Goal: Task Accomplishment & Management: Manage account settings

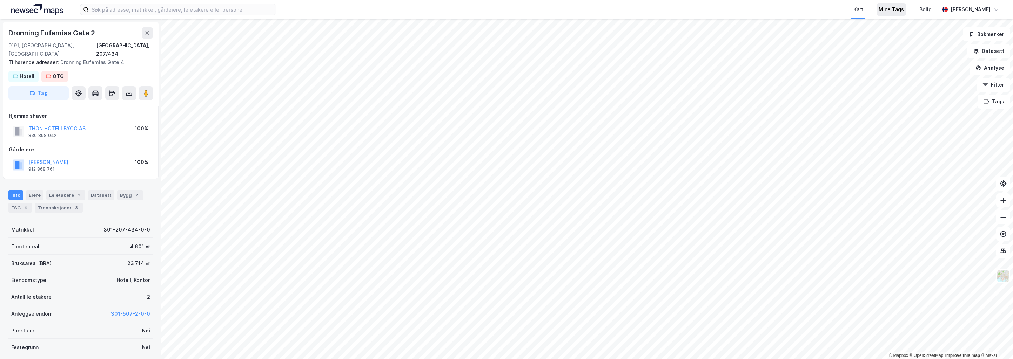
click at [622, 9] on div "Mine Tags" at bounding box center [891, 9] width 25 height 8
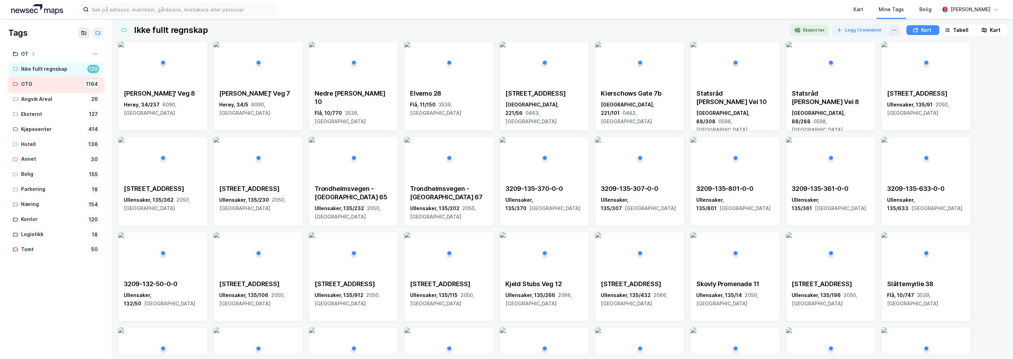
click at [42, 86] on div "OTG" at bounding box center [51, 84] width 61 height 9
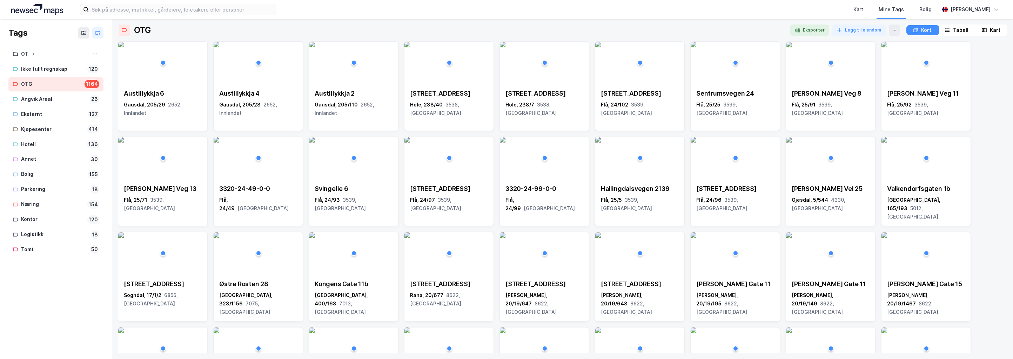
click at [622, 29] on div "Tabell" at bounding box center [960, 30] width 15 height 8
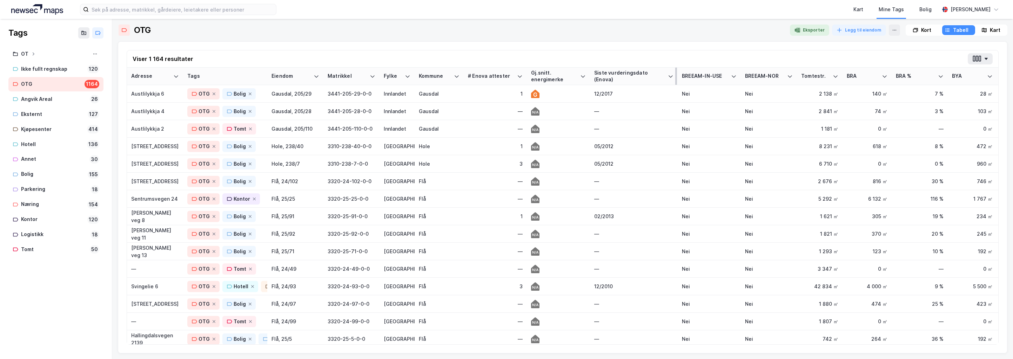
click at [622, 72] on div "Siste vurderingsdato (Enova)" at bounding box center [629, 76] width 71 height 13
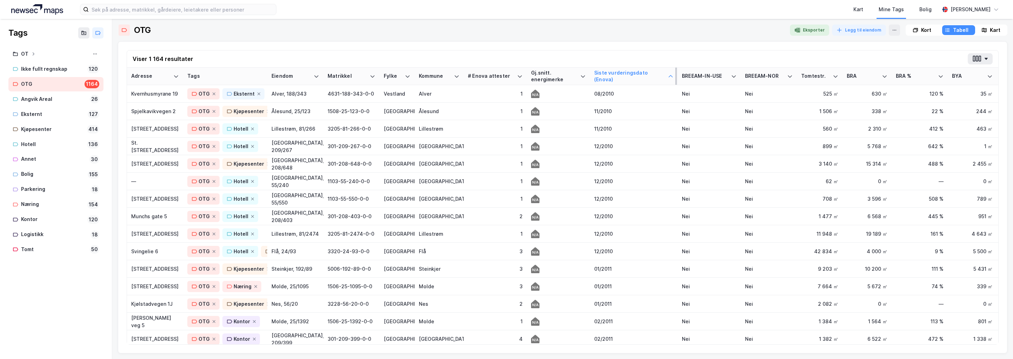
click at [621, 72] on div "Siste vurderingsdato (Enova)" at bounding box center [629, 76] width 71 height 13
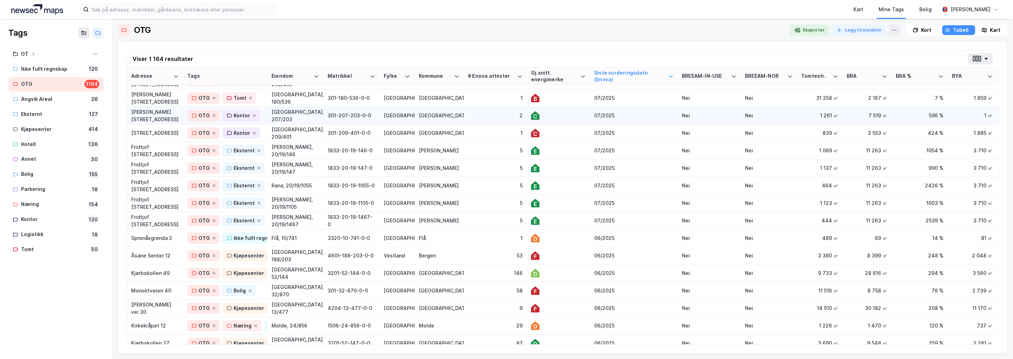
scroll to position [105, 0]
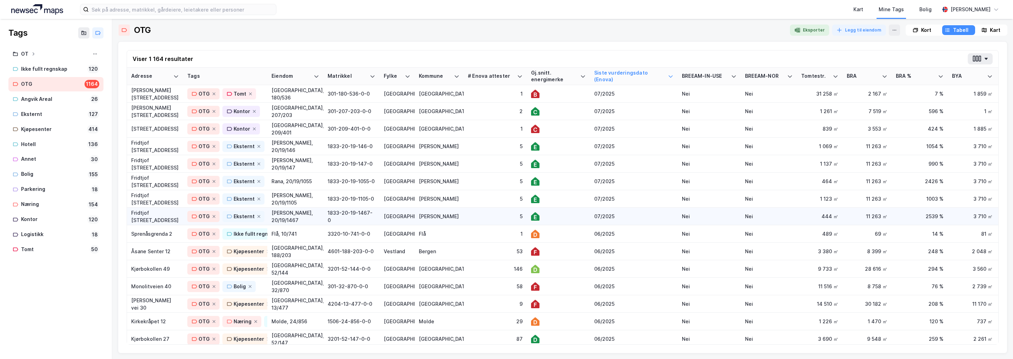
click at [482, 215] on div "5" at bounding box center [495, 216] width 55 height 7
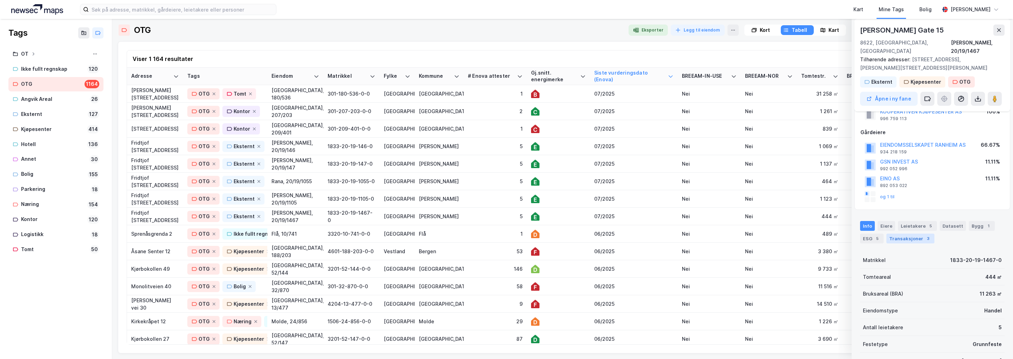
scroll to position [0, 0]
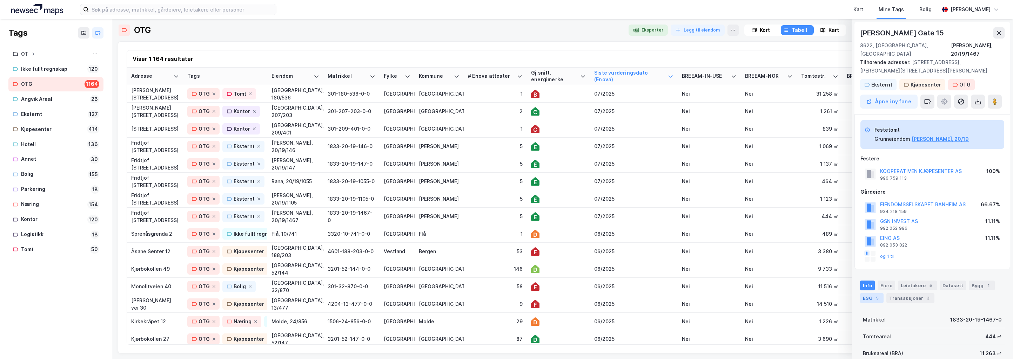
click at [622, 294] on div "ESG 5" at bounding box center [871, 299] width 23 height 10
click at [463, 146] on td "[PERSON_NAME]" at bounding box center [439, 147] width 49 height 18
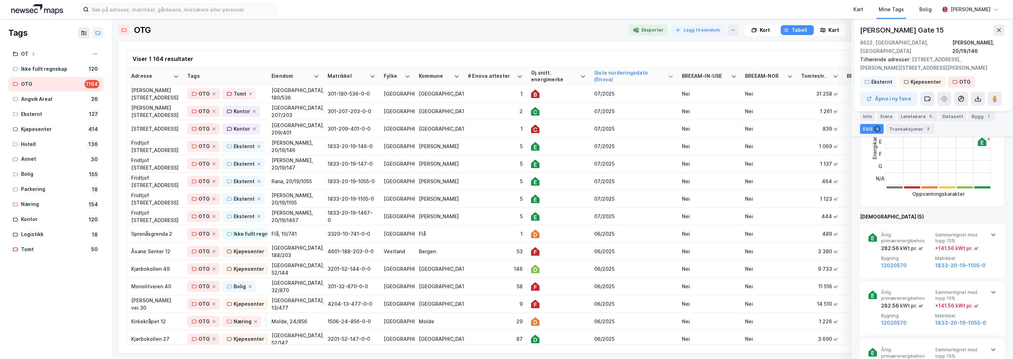
scroll to position [281, 0]
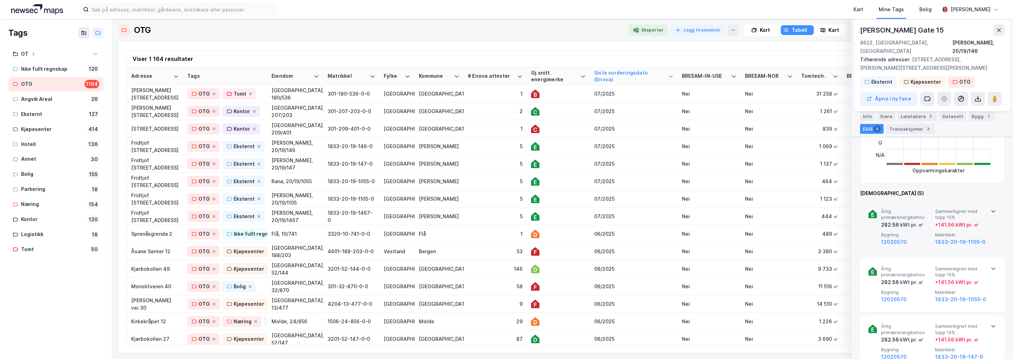
click at [622, 209] on icon at bounding box center [993, 212] width 6 height 6
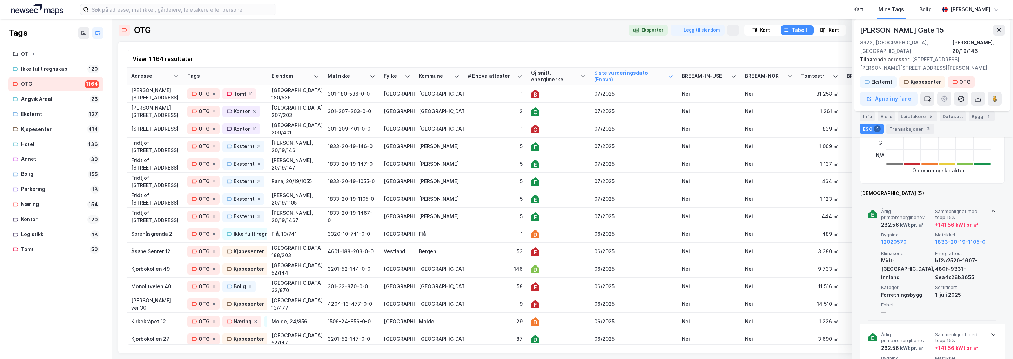
click at [622, 209] on icon at bounding box center [993, 212] width 6 height 6
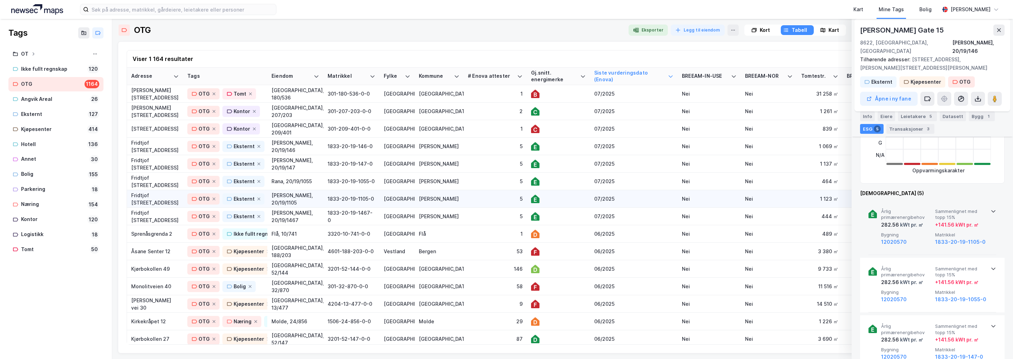
click at [479, 197] on div "5" at bounding box center [495, 198] width 55 height 7
click at [469, 179] on div "5" at bounding box center [495, 181] width 55 height 7
click at [473, 161] on div "5" at bounding box center [495, 163] width 55 height 7
click at [474, 149] on div "5" at bounding box center [495, 146] width 55 height 7
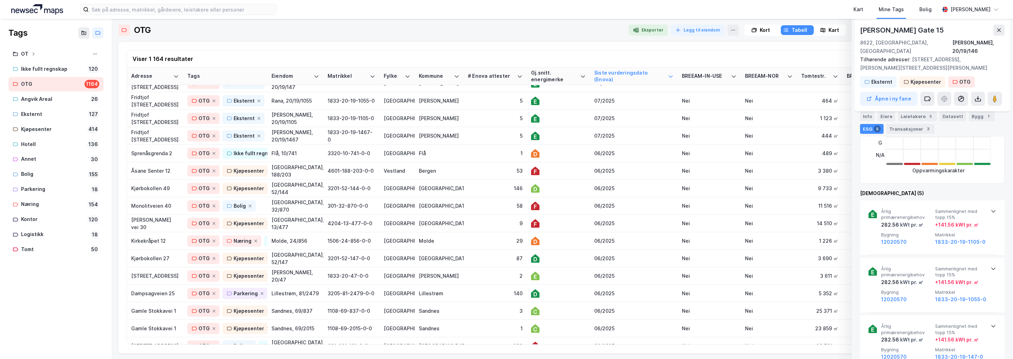
scroll to position [210, 0]
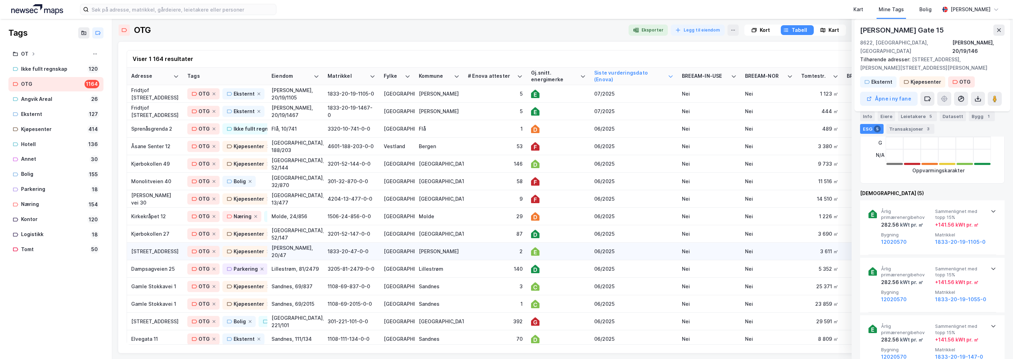
click at [472, 252] on div "2" at bounding box center [495, 251] width 55 height 7
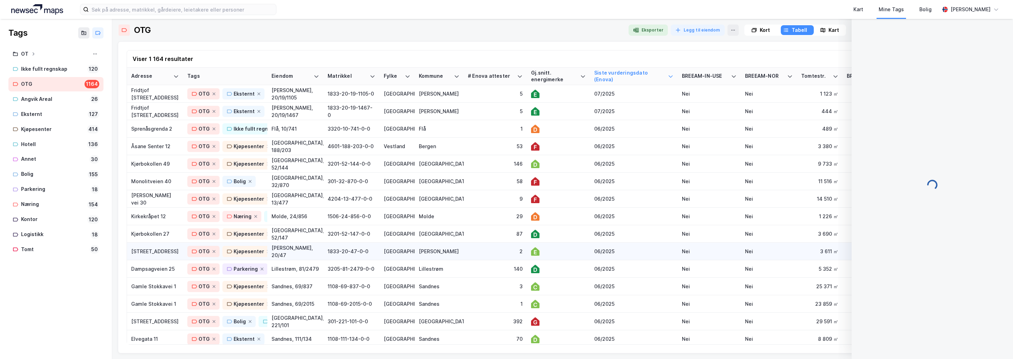
scroll to position [148, 0]
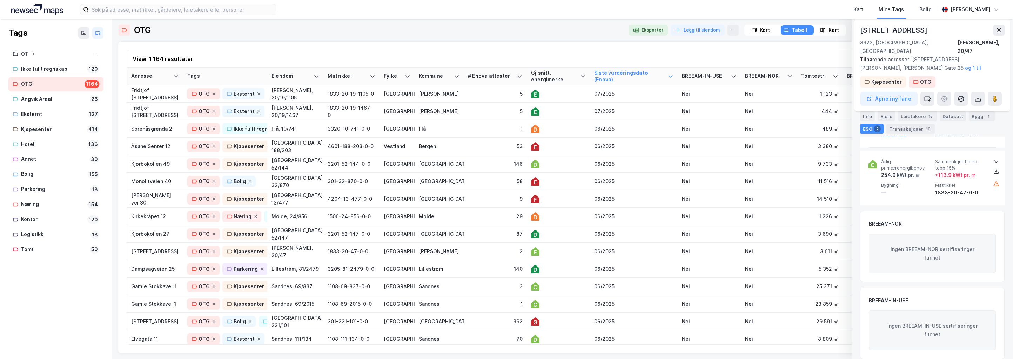
click at [622, 30] on div "Kart" at bounding box center [833, 30] width 11 height 8
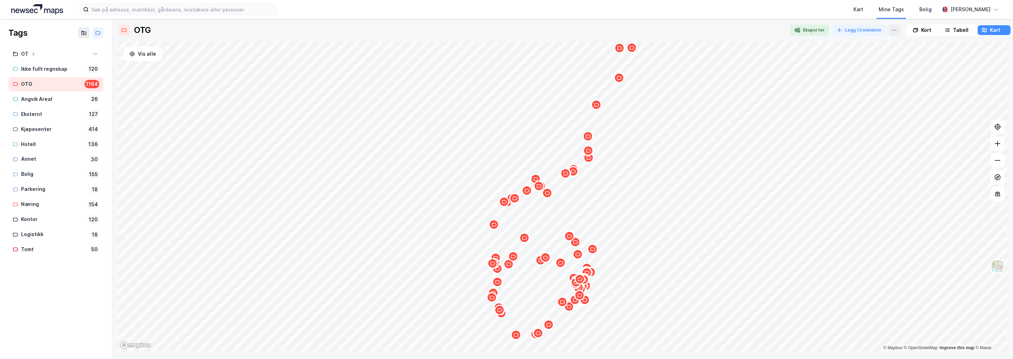
click at [493, 266] on icon "Map marker" at bounding box center [492, 263] width 5 height 5
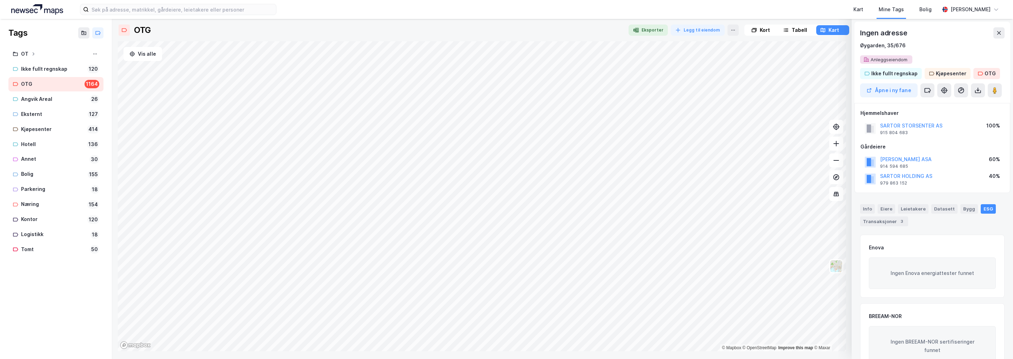
click at [67, 183] on div "Tags OT Ikke fullt regnskap 120 OTG 1164 [GEOGRAPHIC_DATA] Areal 26 Eksternt 12…" at bounding box center [506, 189] width 1013 height 341
click at [379, 291] on icon "Map marker" at bounding box center [378, 290] width 5 height 5
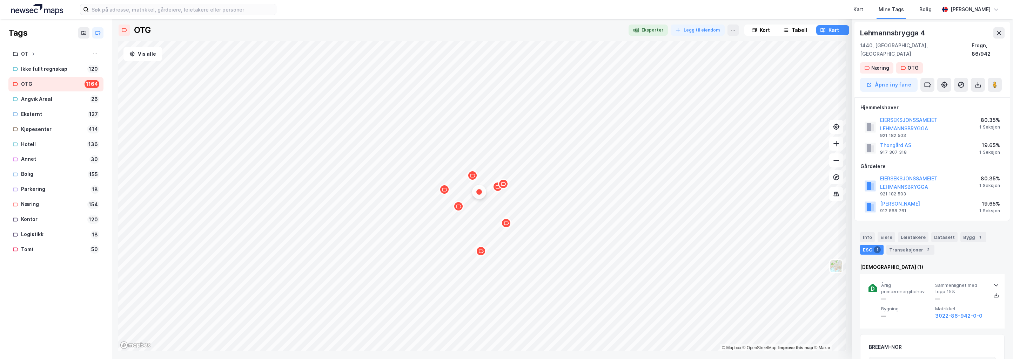
scroll to position [124, 0]
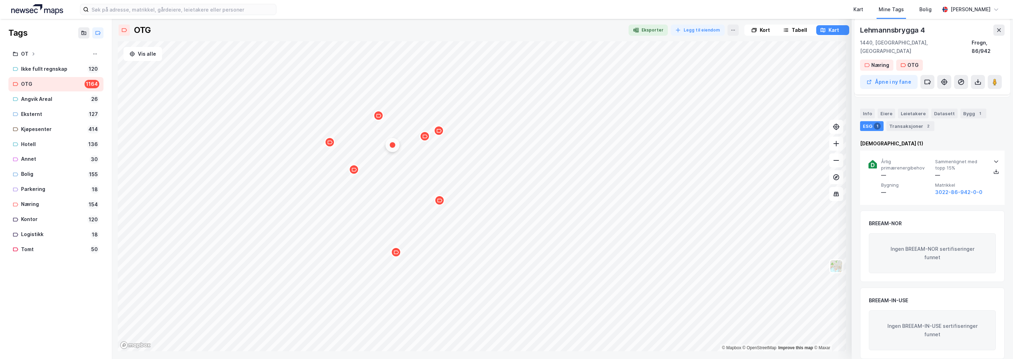
click at [332, 143] on icon "Map marker" at bounding box center [330, 143] width 5 height 4
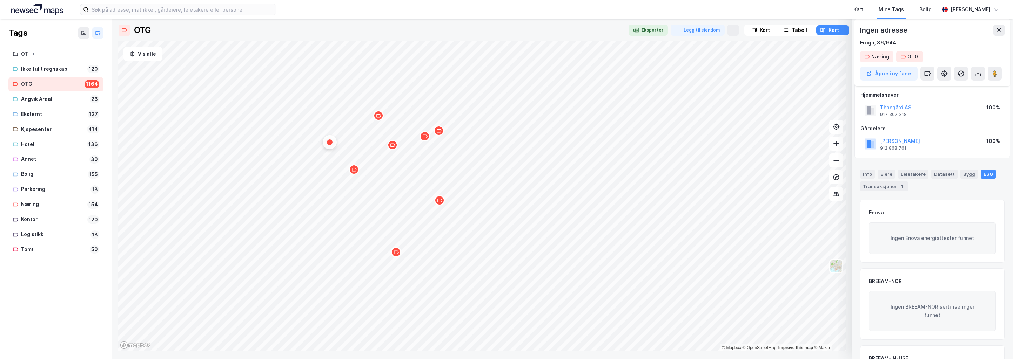
scroll to position [0, 0]
click at [381, 117] on icon "Map marker" at bounding box center [378, 115] width 5 height 5
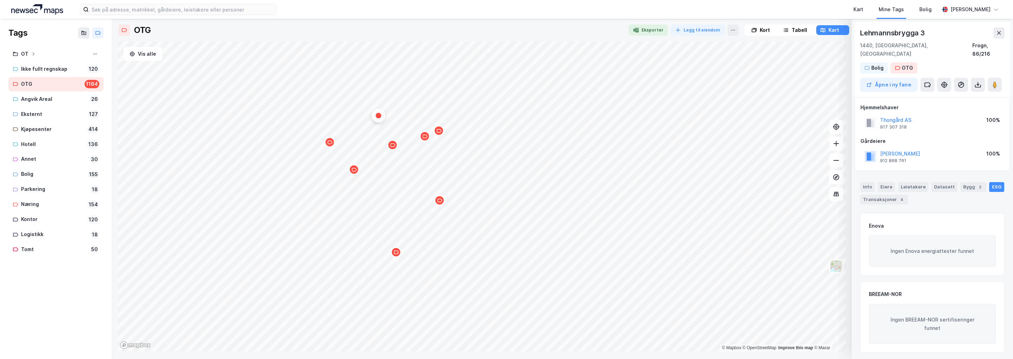
scroll to position [1, 0]
click at [355, 172] on icon "Map marker" at bounding box center [353, 169] width 5 height 5
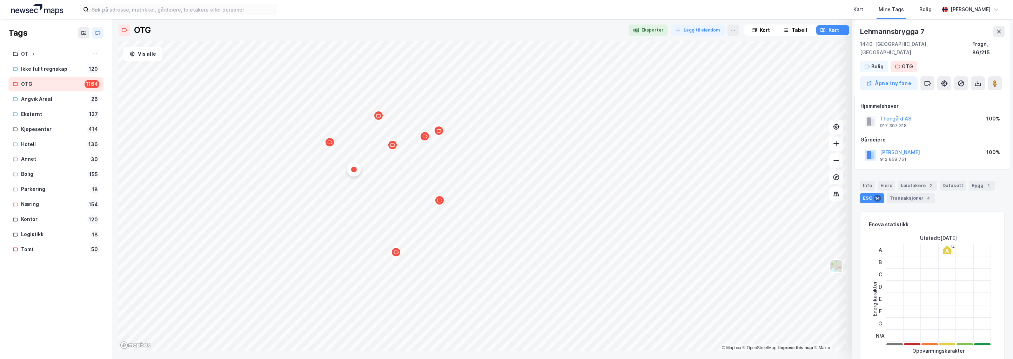
click at [395, 148] on div "Map marker" at bounding box center [392, 145] width 11 height 11
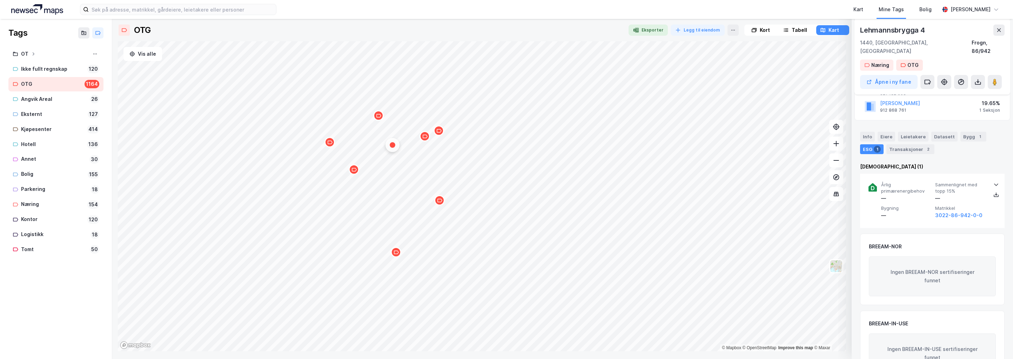
scroll to position [124, 0]
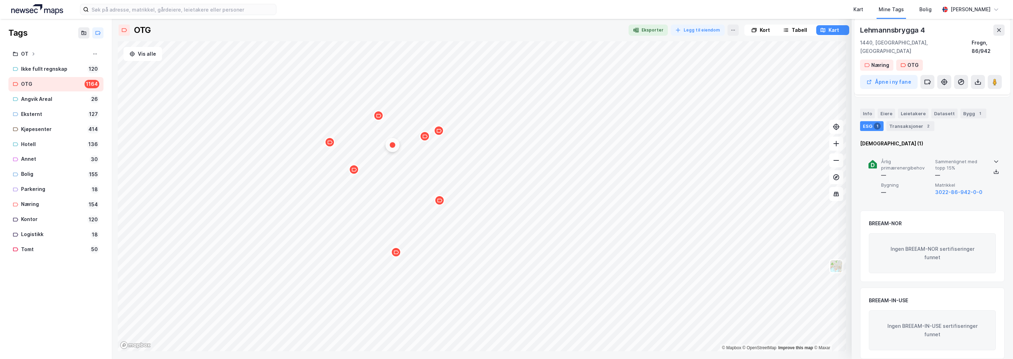
click at [622, 159] on icon at bounding box center [996, 162] width 6 height 6
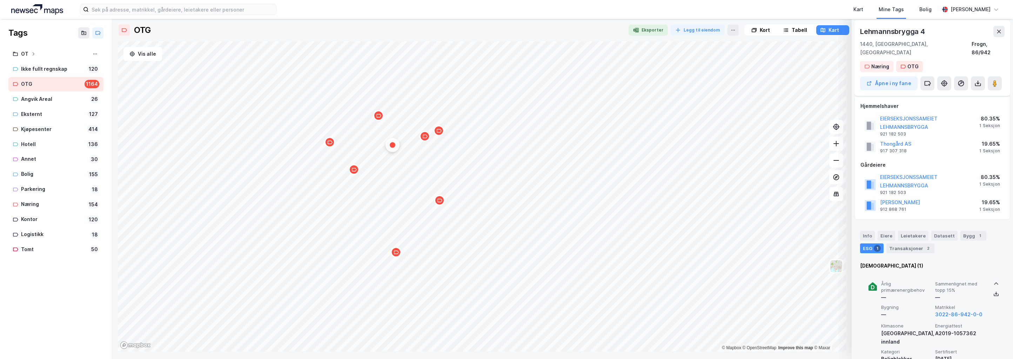
scroll to position [0, 0]
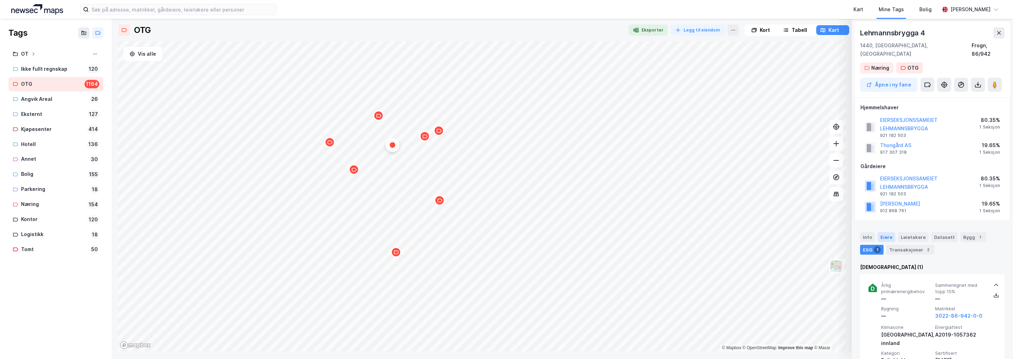
click at [622, 233] on div "Eiere" at bounding box center [886, 238] width 18 height 10
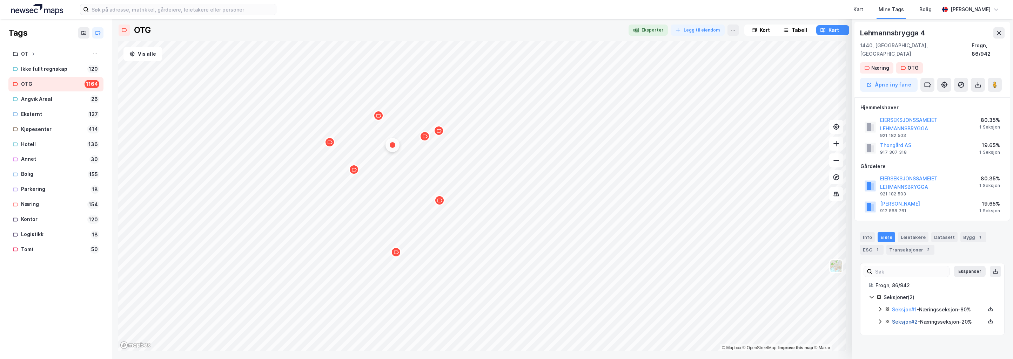
click at [622, 319] on link "Seksjon # 2" at bounding box center [905, 322] width 26 height 6
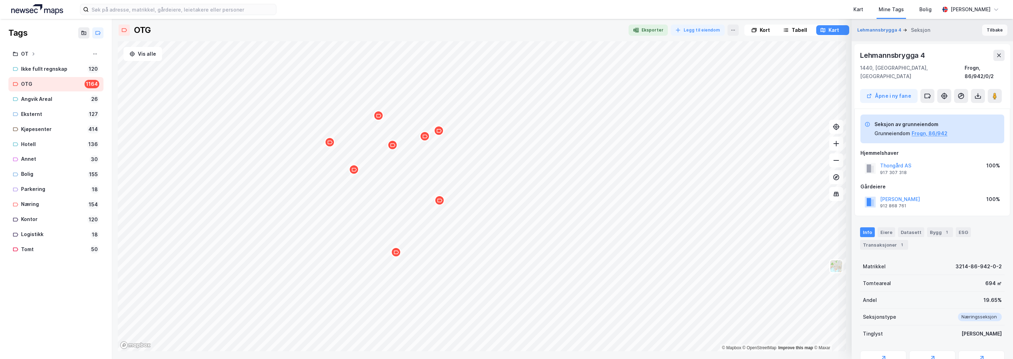
click at [622, 29] on button "Tilbake" at bounding box center [994, 30] width 25 height 11
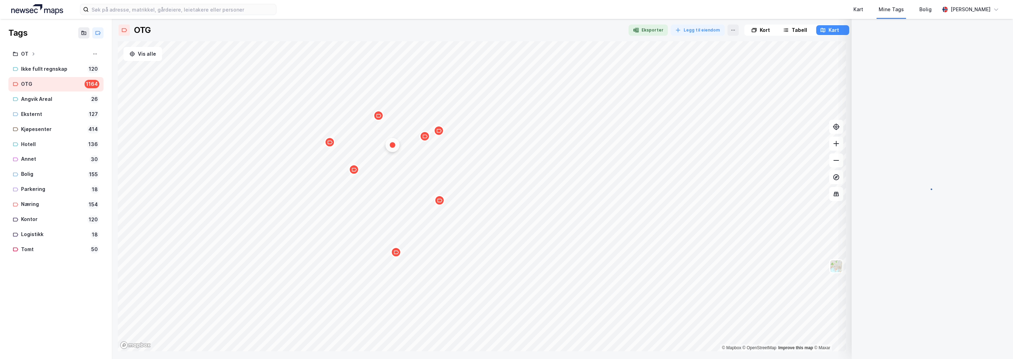
scroll to position [0, 0]
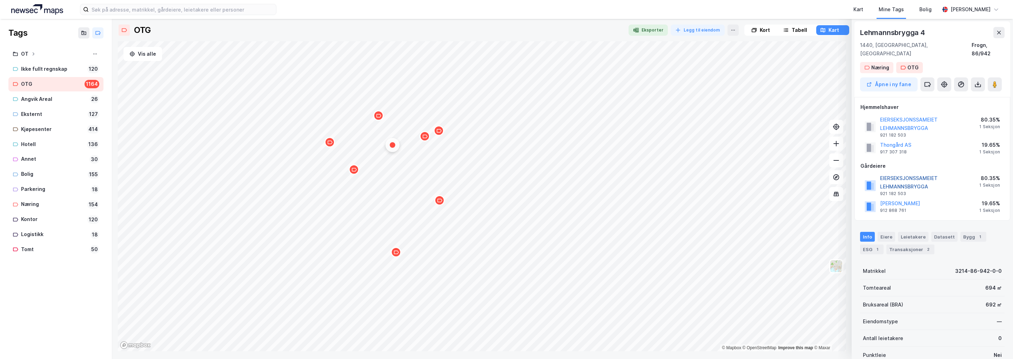
click at [0, 0] on button "EIERSEKSJONSSAMEIET LEHMANNSBRYGGA" at bounding box center [0, 0] width 0 height 0
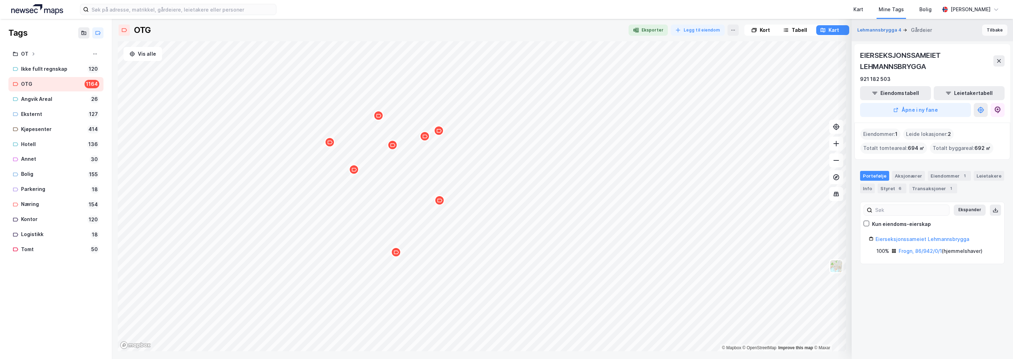
click at [622, 29] on button "Tilbake" at bounding box center [994, 30] width 25 height 11
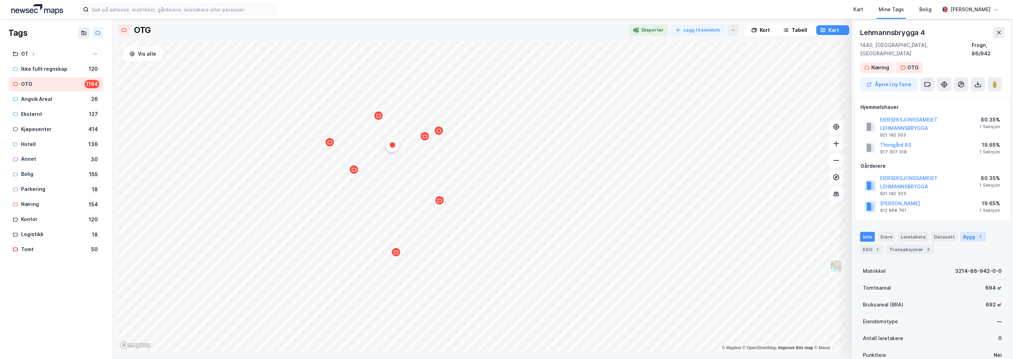
click at [622, 232] on div "Bygg 1" at bounding box center [973, 237] width 26 height 10
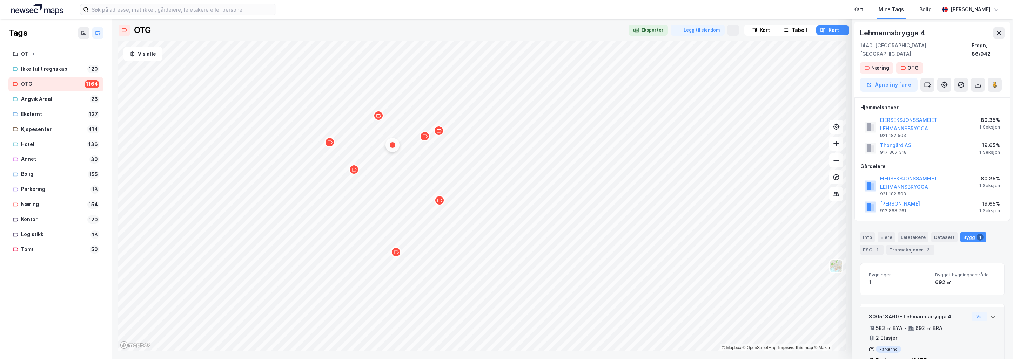
scroll to position [14, 0]
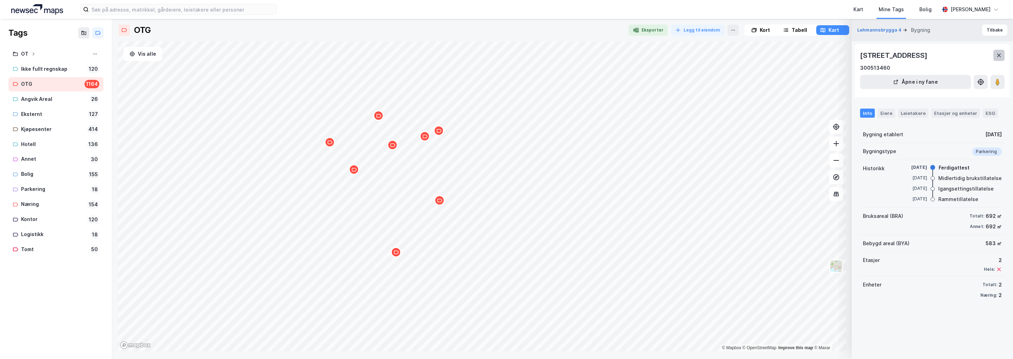
click at [622, 54] on icon at bounding box center [999, 56] width 6 height 6
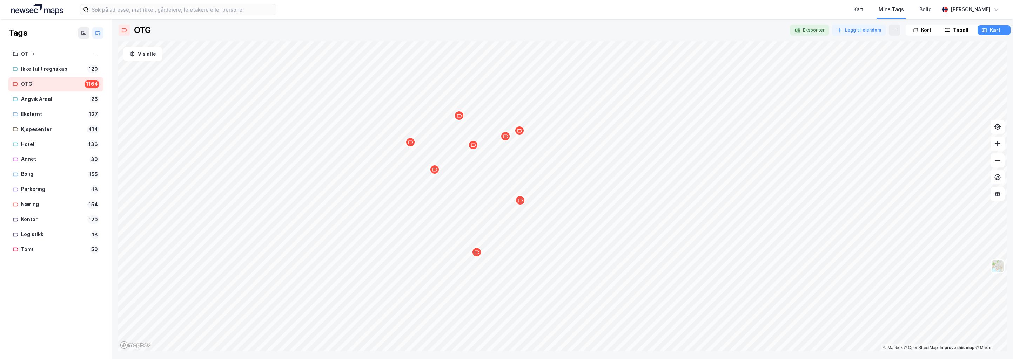
click at [473, 147] on icon "Map marker" at bounding box center [473, 145] width 5 height 4
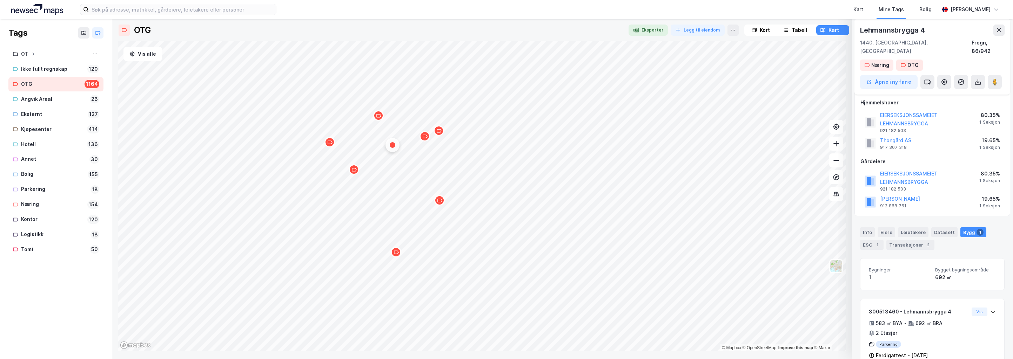
scroll to position [0, 0]
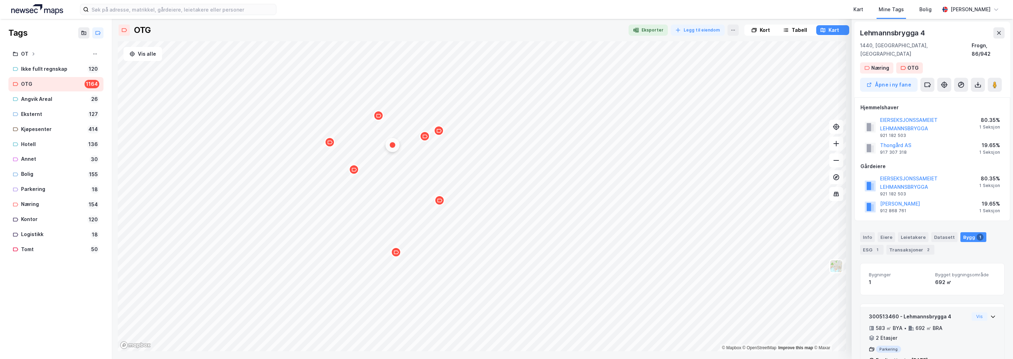
click at [622, 314] on icon at bounding box center [993, 317] width 6 height 6
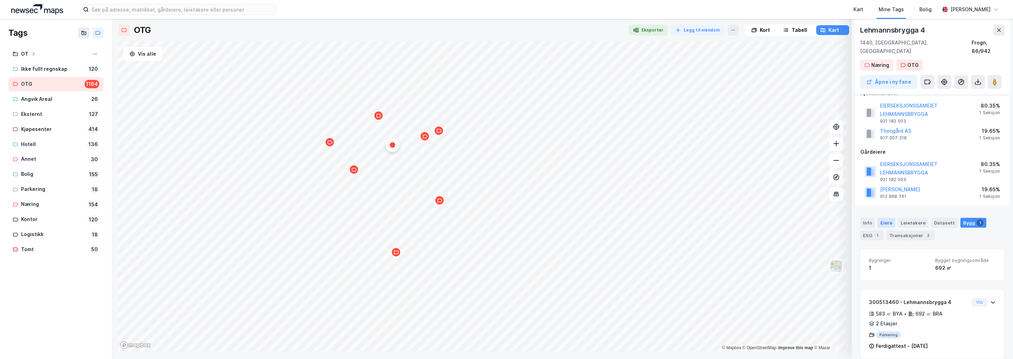
click at [622, 218] on div "Eiere" at bounding box center [886, 223] width 18 height 10
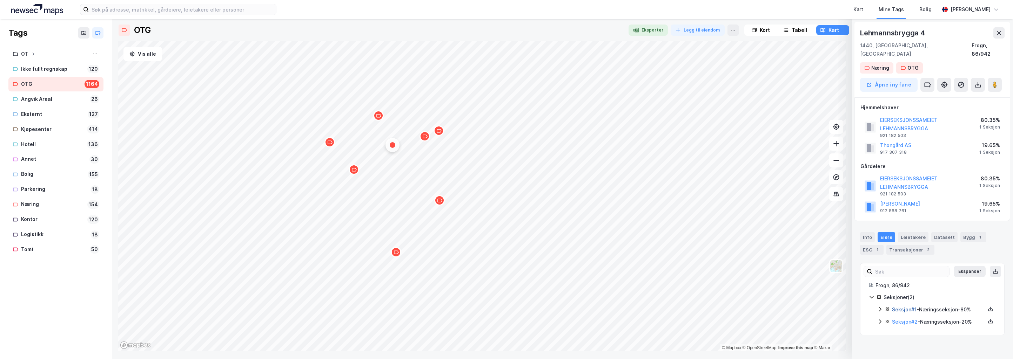
click at [622, 307] on link "Seksjon # 1" at bounding box center [904, 310] width 25 height 6
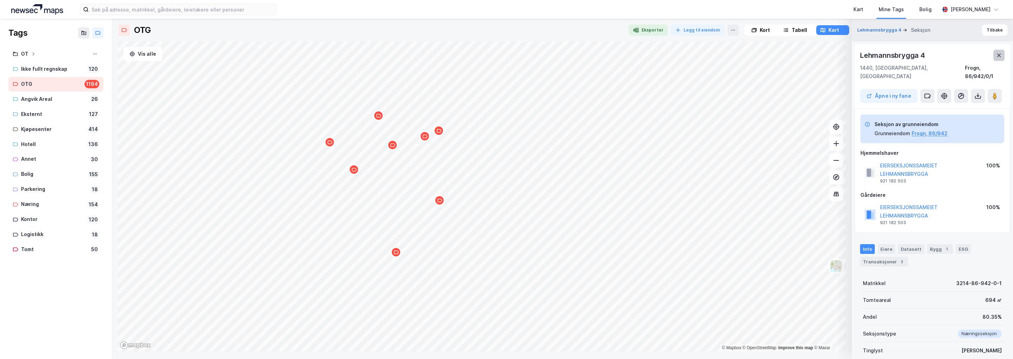
click at [622, 54] on icon at bounding box center [999, 56] width 6 height 6
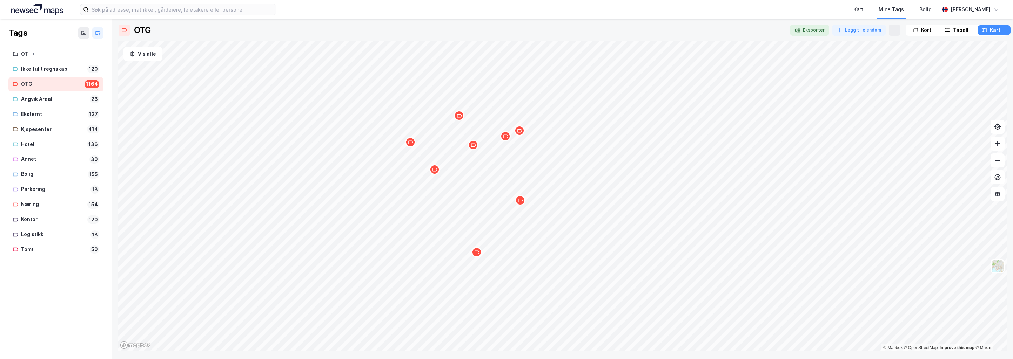
click at [477, 257] on div "Map marker" at bounding box center [476, 252] width 11 height 11
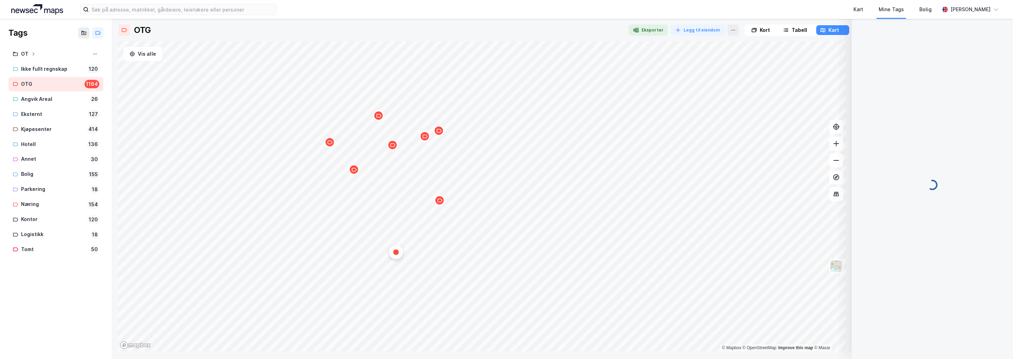
scroll to position [0, 0]
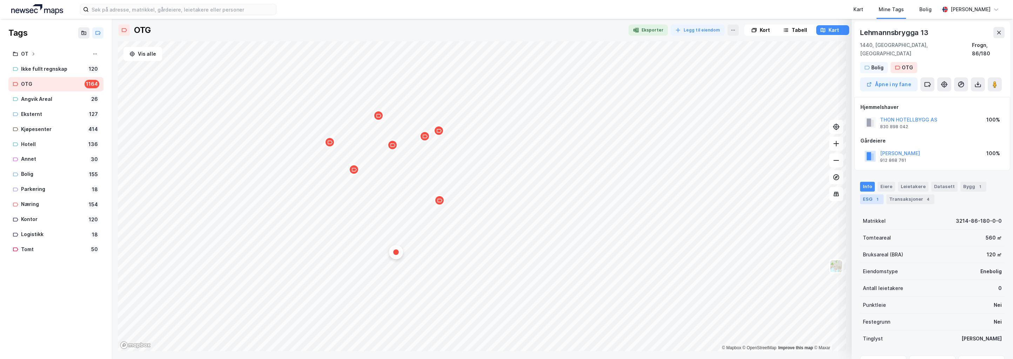
click at [622, 195] on div "ESG 1" at bounding box center [871, 200] width 23 height 10
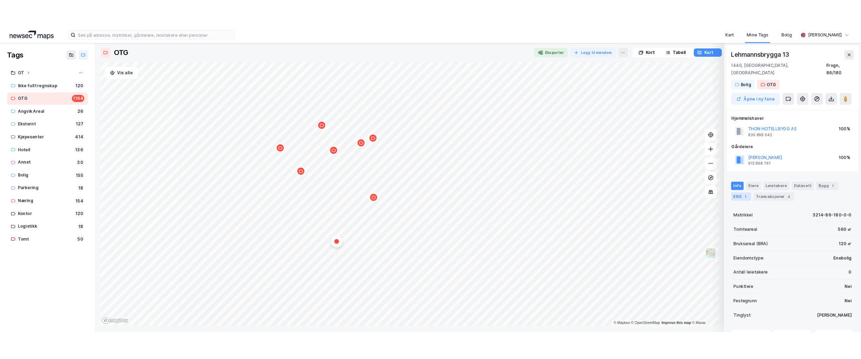
scroll to position [0, 0]
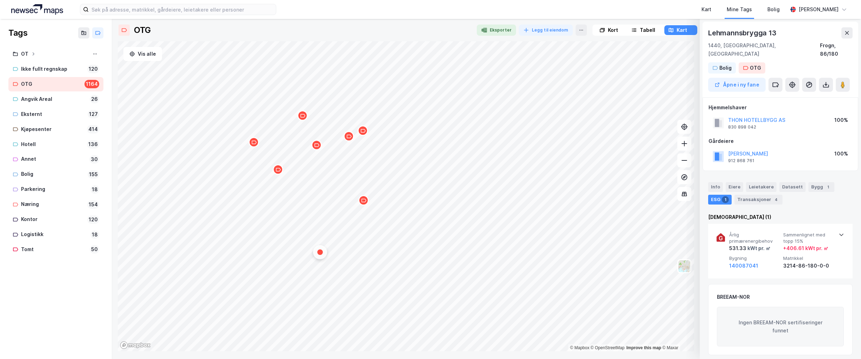
click at [366, 202] on icon "Map marker" at bounding box center [363, 200] width 5 height 5
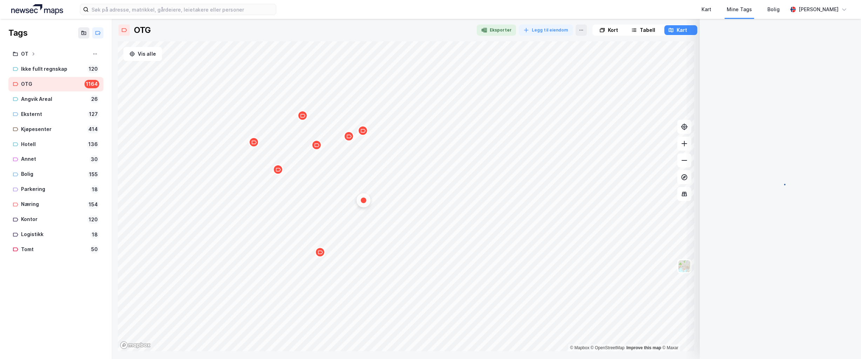
scroll to position [0, 0]
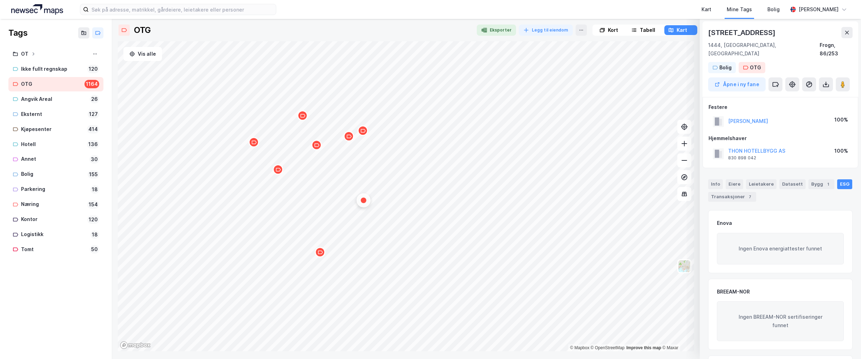
click at [362, 135] on div "Map marker" at bounding box center [363, 131] width 11 height 11
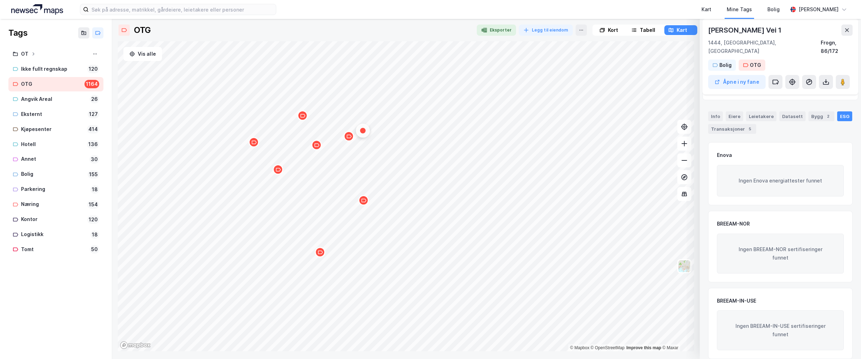
scroll to position [0, 0]
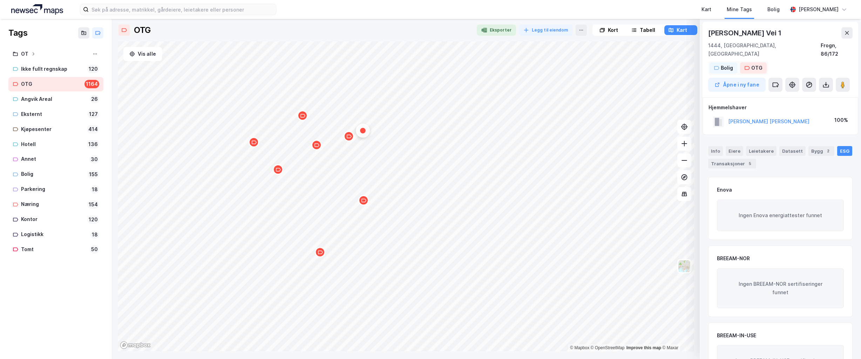
click at [622, 64] on div "OTG" at bounding box center [757, 68] width 11 height 8
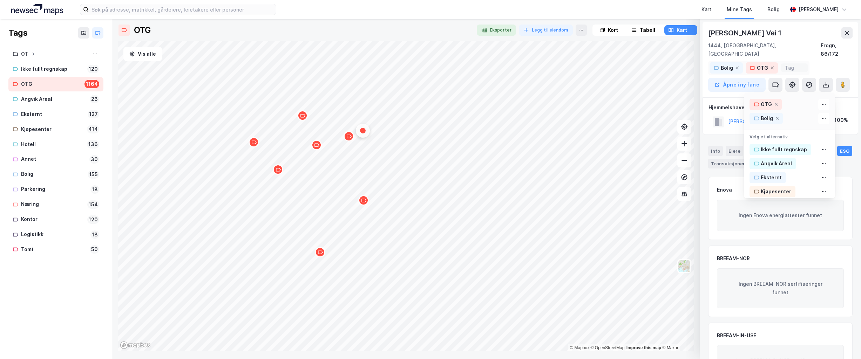
click at [622, 66] on icon at bounding box center [773, 68] width 4 height 4
click at [622, 64] on div "Bolig" at bounding box center [727, 68] width 12 height 8
click at [622, 66] on icon at bounding box center [737, 68] width 4 height 4
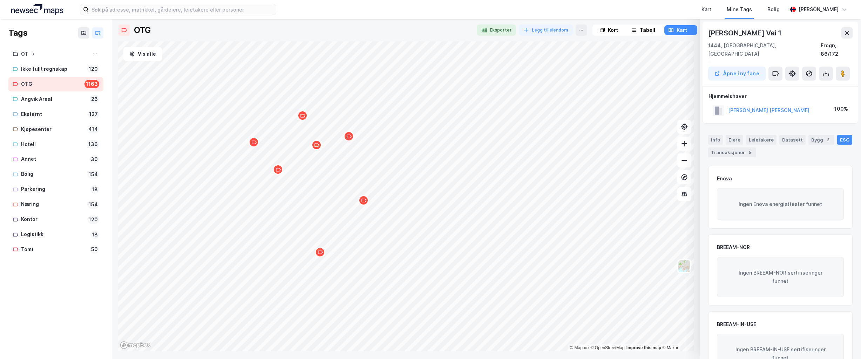
click at [349, 140] on div "Map marker" at bounding box center [349, 136] width 11 height 11
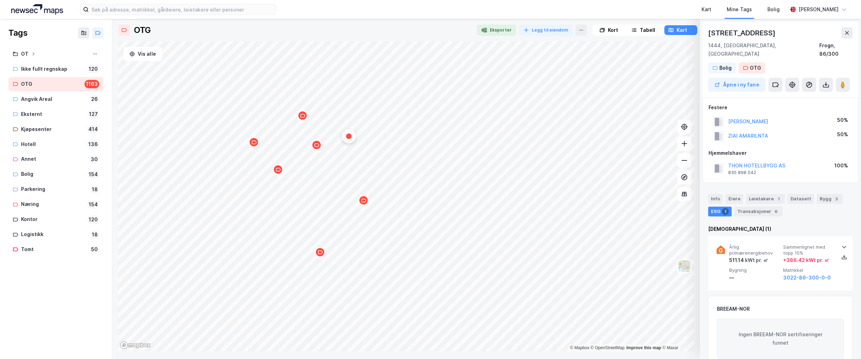
scroll to position [1, 0]
click at [622, 243] on icon at bounding box center [845, 246] width 6 height 6
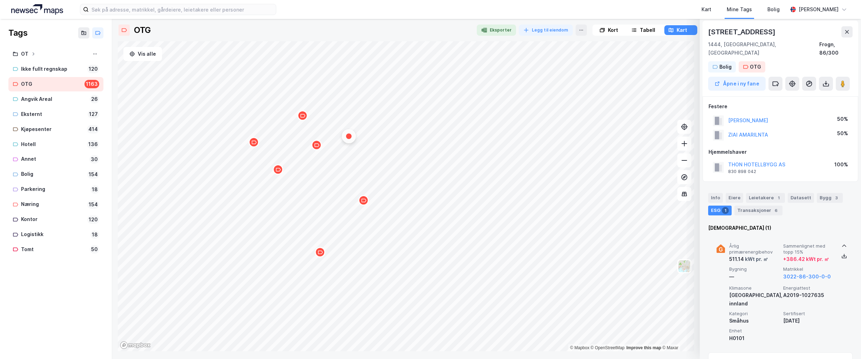
click at [365, 203] on icon "Map marker" at bounding box center [363, 200] width 5 height 5
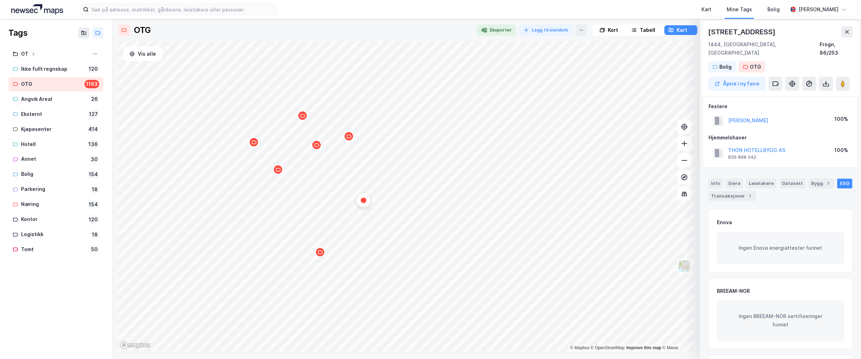
click at [351, 137] on icon "Map marker" at bounding box center [349, 137] width 5 height 4
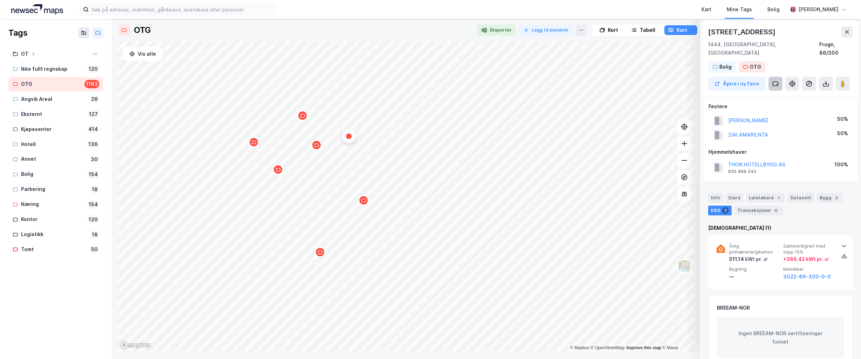
click at [622, 77] on button at bounding box center [776, 84] width 14 height 14
type input "Mangler"
click at [365, 204] on div "Map marker" at bounding box center [363, 200] width 11 height 11
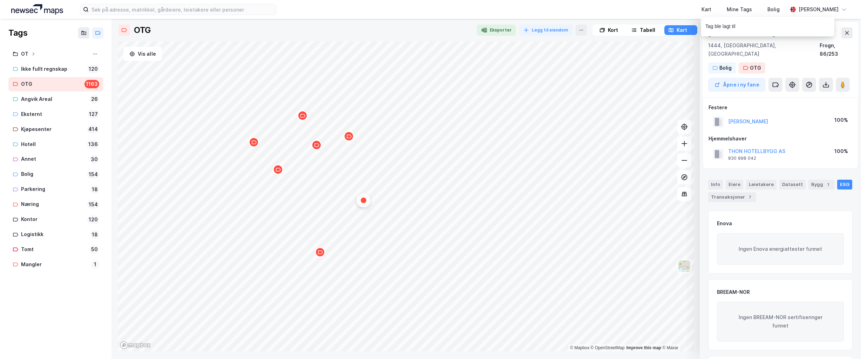
scroll to position [0, 0]
click at [622, 62] on div "Jørnsebakken 16 1444, [GEOGRAPHIC_DATA], Akershus Frogn, 86/253 Bolig OTG Åpne …" at bounding box center [781, 59] width 156 height 76
click at [622, 81] on icon at bounding box center [775, 84] width 7 height 7
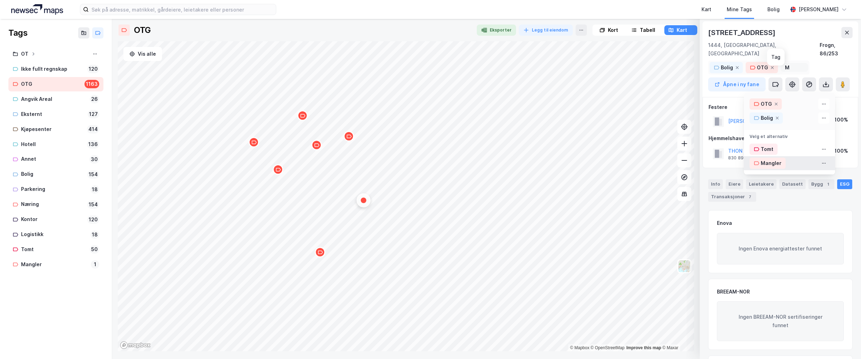
type input "M"
click at [622, 159] on div "Mangler" at bounding box center [771, 163] width 21 height 8
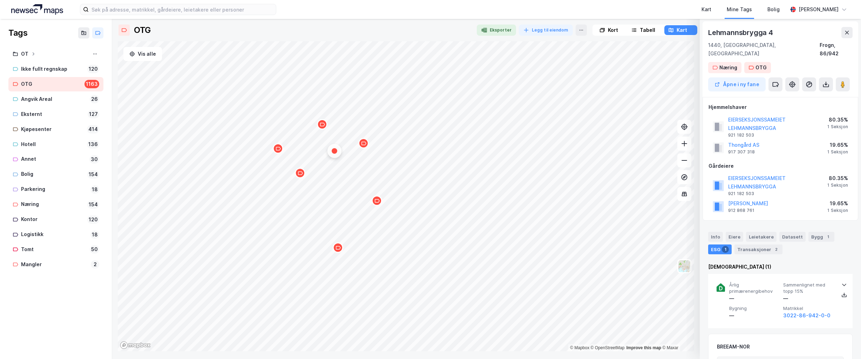
click at [622, 60] on div "Lehmannsbrygga 4 1440, [GEOGRAPHIC_DATA], [GEOGRAPHIC_DATA], 86/942 Næring OTG …" at bounding box center [781, 59] width 156 height 76
click at [622, 81] on icon at bounding box center [775, 84] width 7 height 7
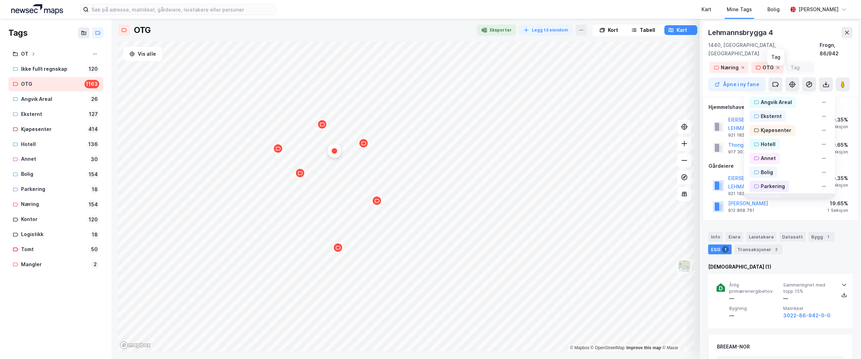
scroll to position [117, 0]
click at [622, 183] on div "Mangler" at bounding box center [771, 187] width 21 height 8
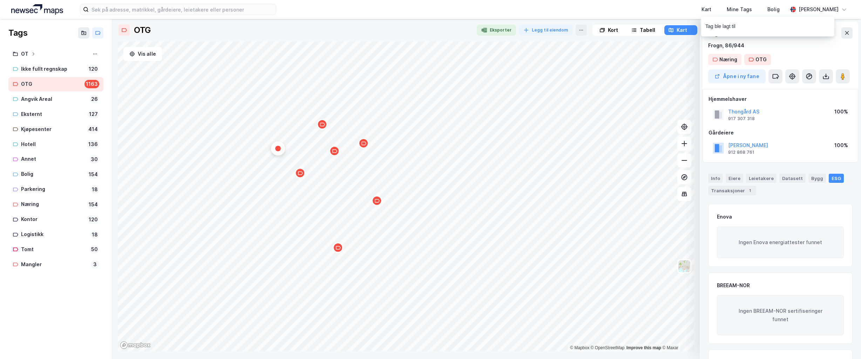
scroll to position [0, 0]
click at [622, 78] on icon at bounding box center [778, 78] width 2 height 0
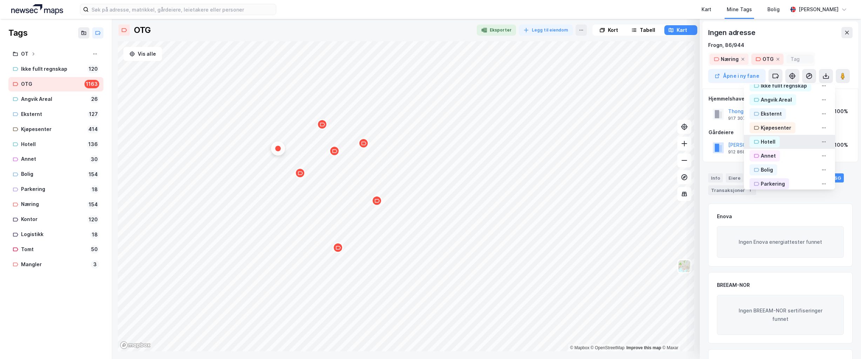
scroll to position [117, 0]
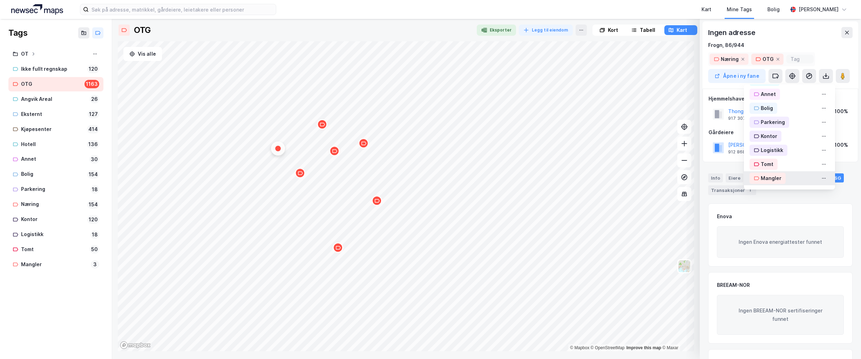
click at [622, 177] on div "Mangler" at bounding box center [771, 178] width 21 height 8
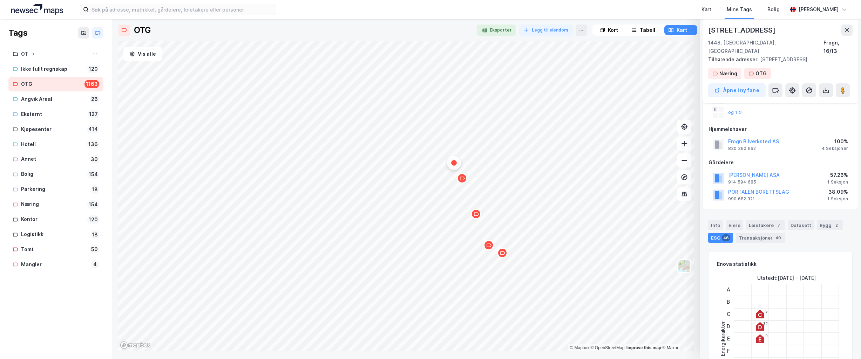
scroll to position [70, 0]
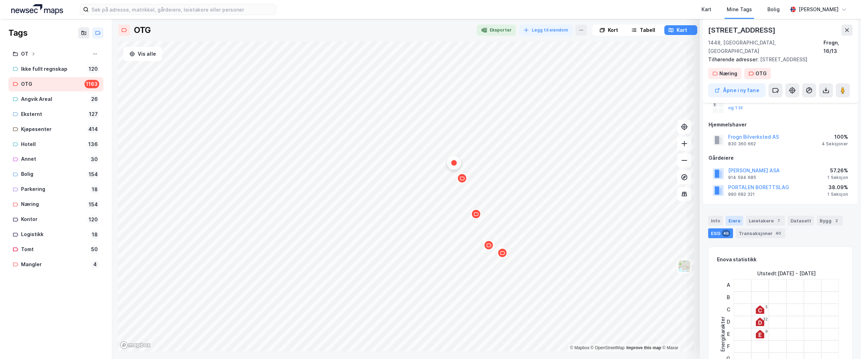
click at [622, 216] on div "Eiere" at bounding box center [735, 221] width 18 height 10
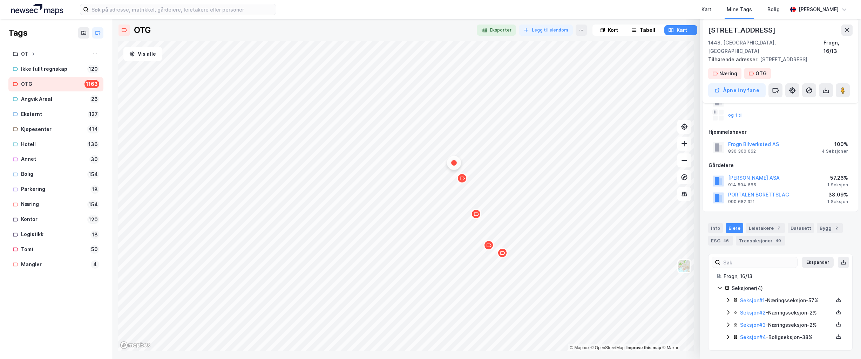
scroll to position [54, 0]
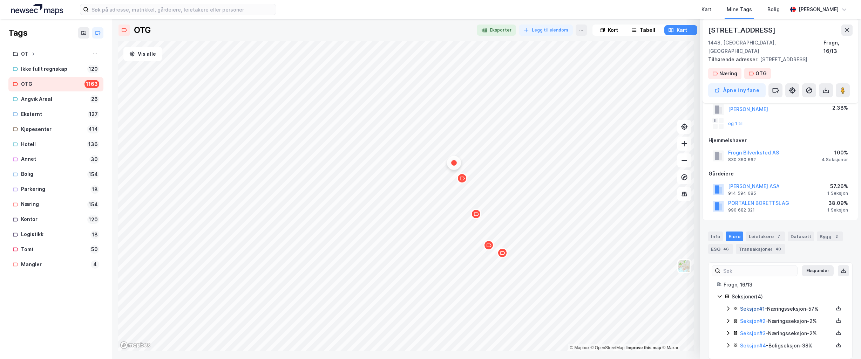
click at [622, 306] on link "Seksjon # 1" at bounding box center [752, 309] width 25 height 6
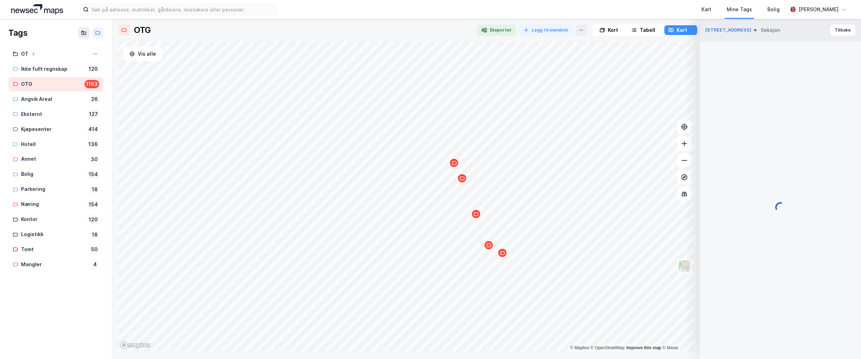
scroll to position [28, 0]
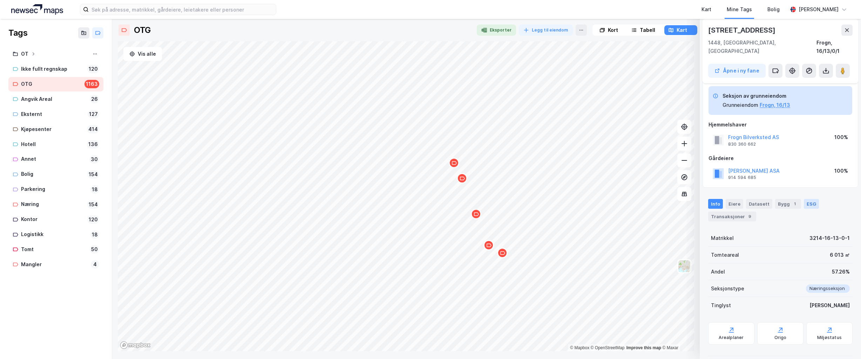
click at [622, 199] on div "ESG" at bounding box center [811, 204] width 15 height 10
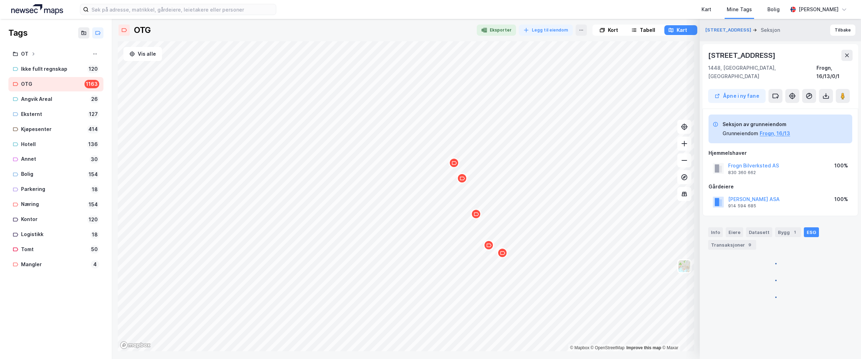
scroll to position [0, 0]
click at [622, 228] on div "Bygg 1" at bounding box center [788, 233] width 26 height 10
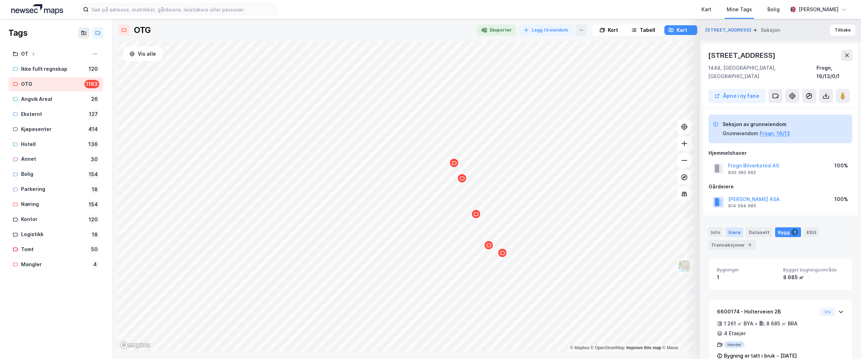
click at [622, 228] on div "Eiere" at bounding box center [735, 233] width 18 height 10
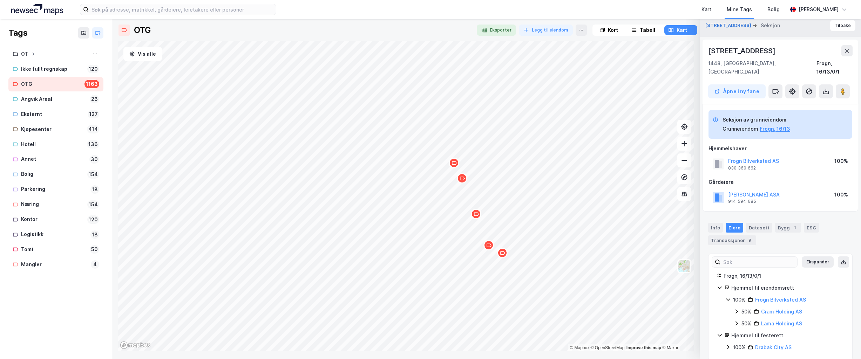
scroll to position [6, 0]
click at [622, 48] on icon at bounding box center [848, 50] width 6 height 6
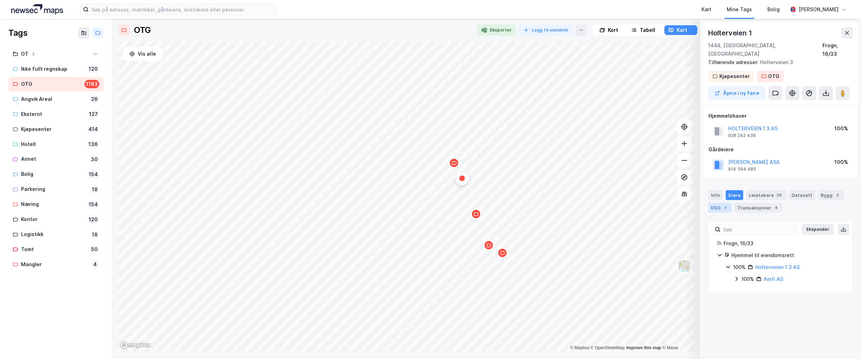
click at [622, 203] on div "ESG 1" at bounding box center [719, 208] width 23 height 10
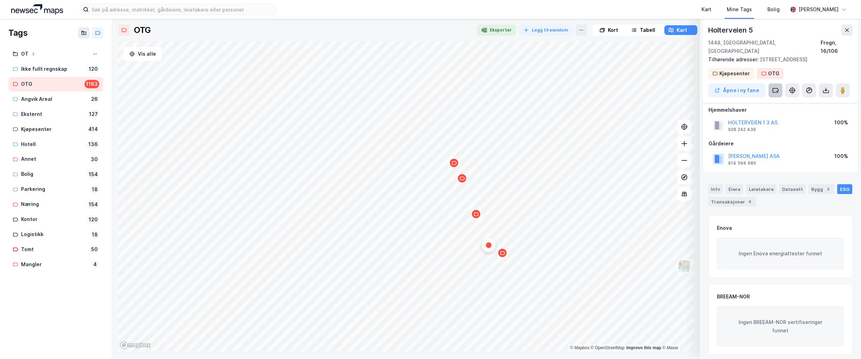
click at [622, 88] on icon at bounding box center [776, 90] width 6 height 4
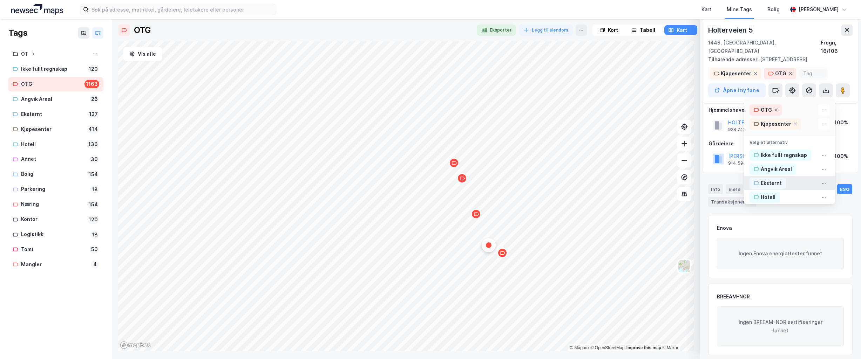
scroll to position [117, 0]
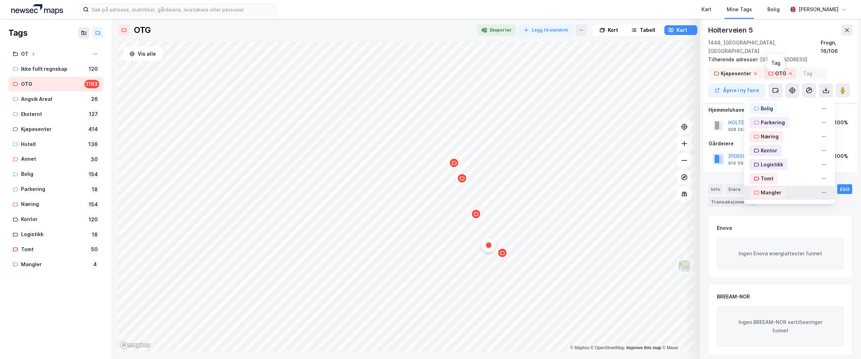
click at [622, 189] on div "Mangler" at bounding box center [771, 193] width 21 height 8
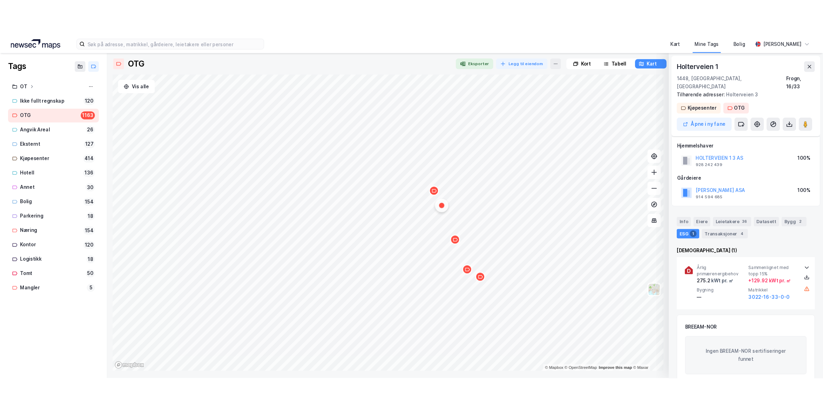
scroll to position [6, 0]
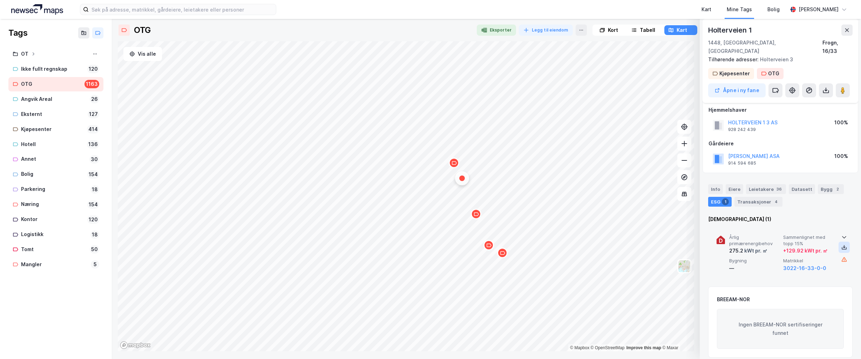
click at [622, 247] on icon at bounding box center [844, 247] width 2 height 1
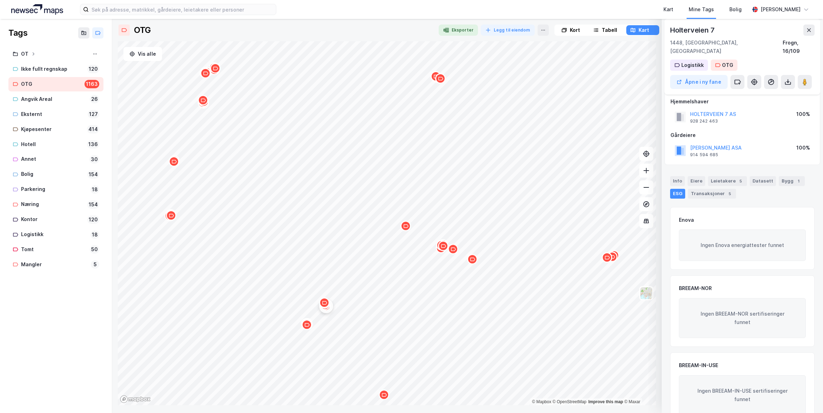
click at [406, 227] on icon "Map marker" at bounding box center [405, 226] width 5 height 5
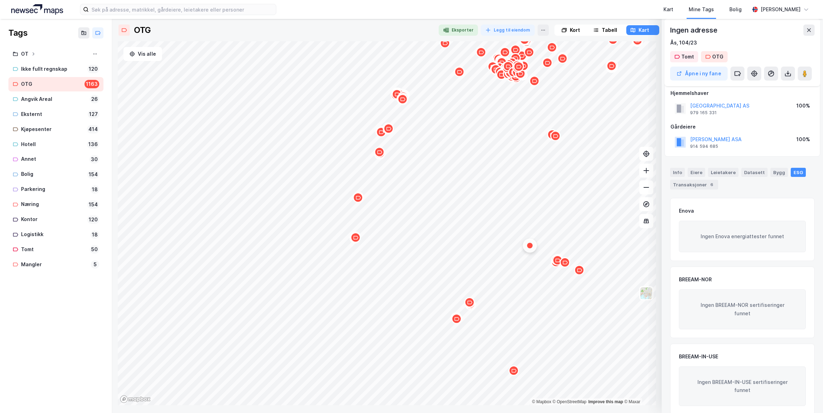
click at [558, 262] on icon "Map marker" at bounding box center [558, 261] width 5 height 4
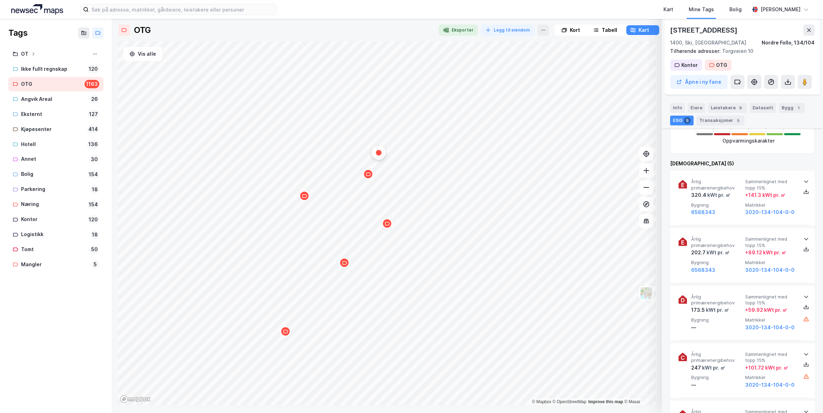
scroll to position [216, 0]
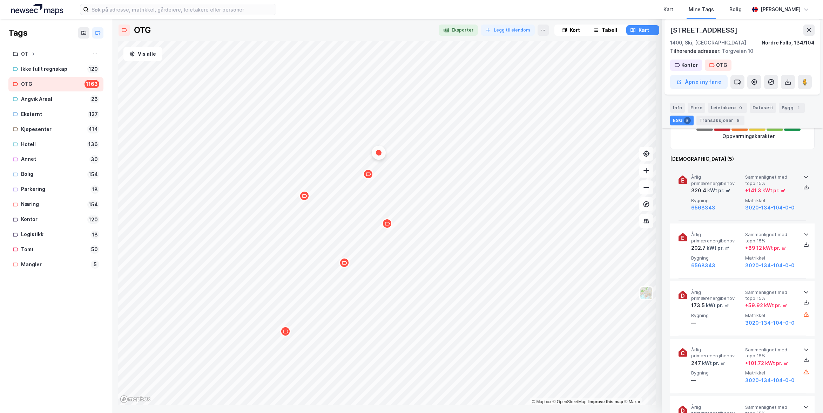
click at [622, 176] on icon at bounding box center [806, 177] width 6 height 6
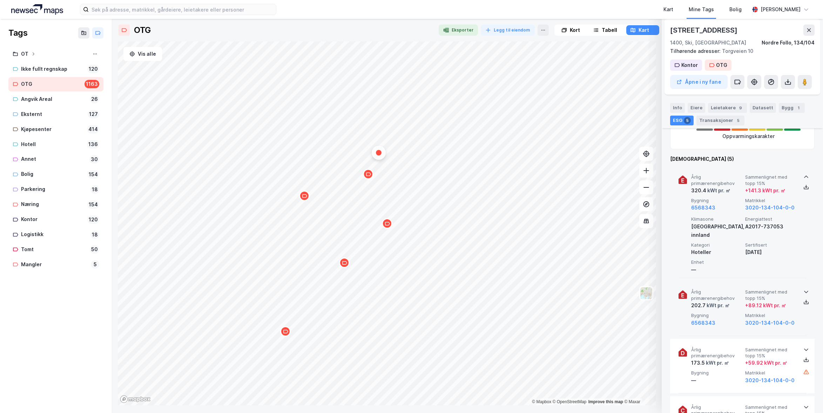
click at [622, 289] on icon at bounding box center [806, 292] width 6 height 6
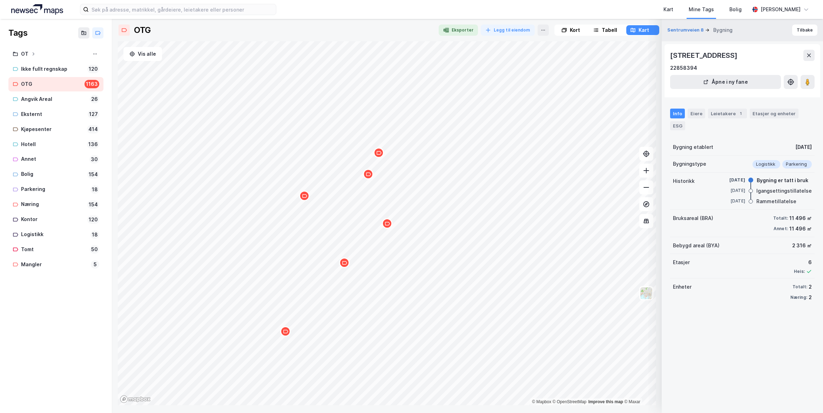
click at [388, 226] on icon "Map marker" at bounding box center [387, 223] width 5 height 5
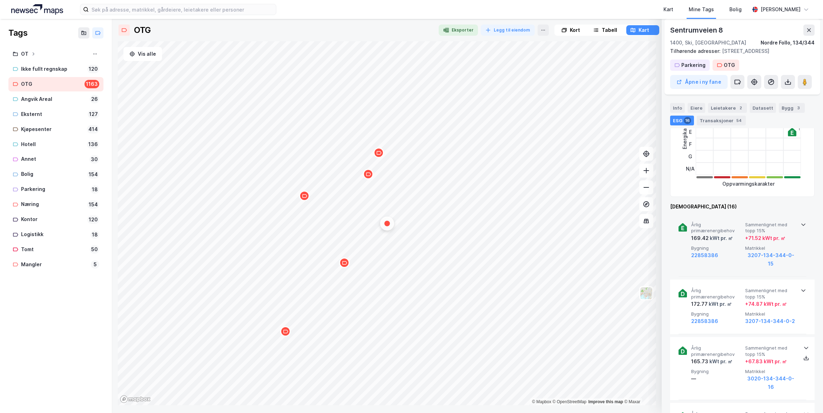
click at [622, 223] on icon at bounding box center [804, 225] width 6 height 6
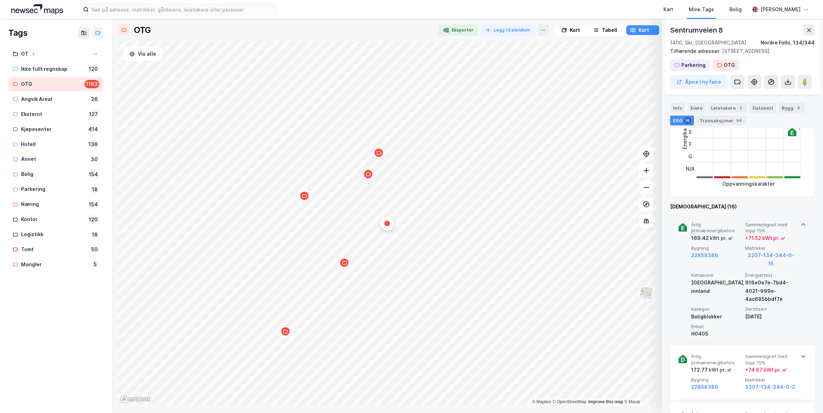
click at [622, 223] on icon at bounding box center [804, 225] width 6 height 6
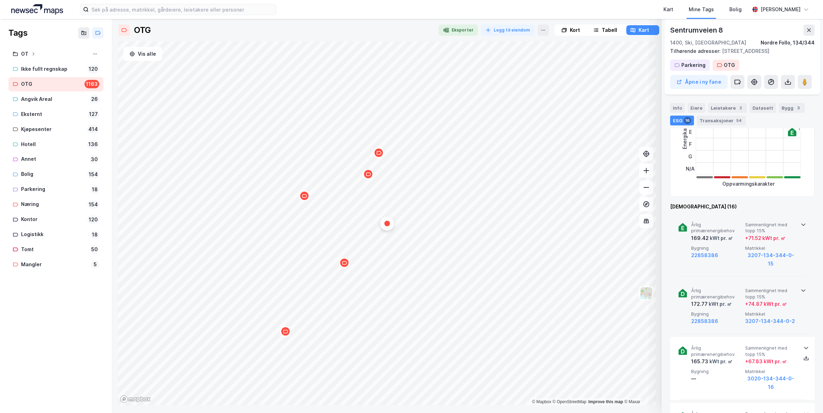
click at [622, 288] on icon at bounding box center [804, 291] width 6 height 6
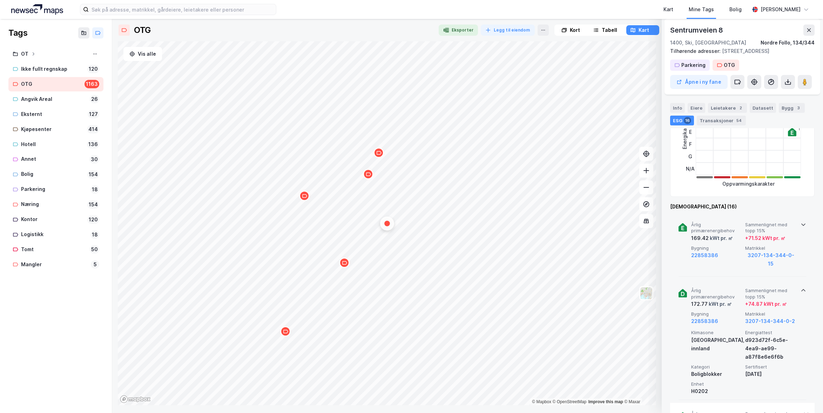
click at [622, 288] on icon at bounding box center [804, 291] width 6 height 6
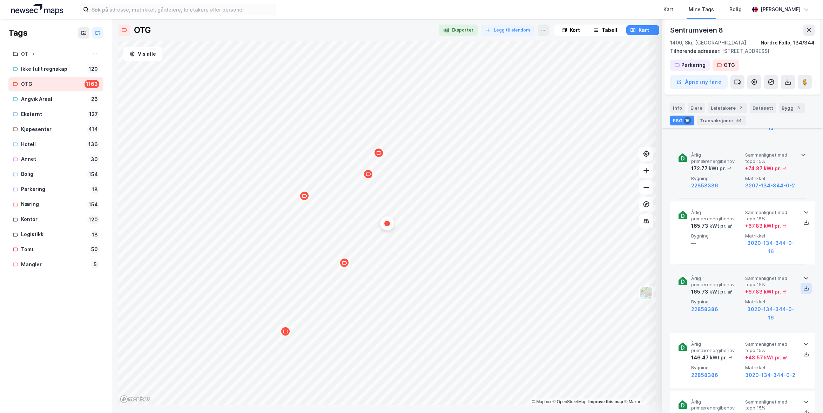
scroll to position [357, 0]
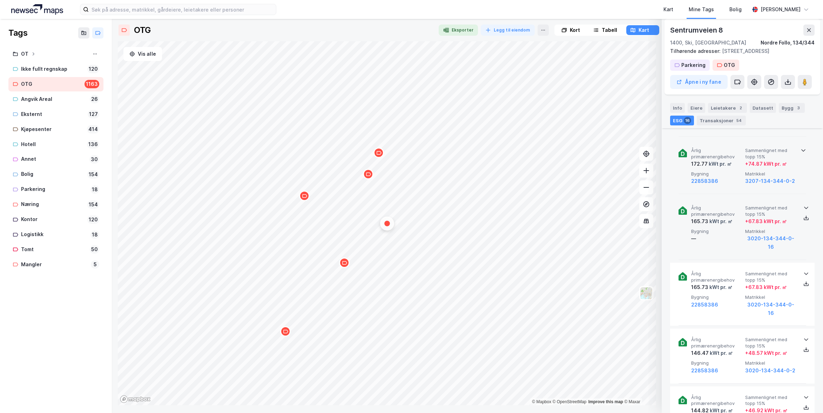
click at [622, 205] on div at bounding box center [806, 208] width 11 height 6
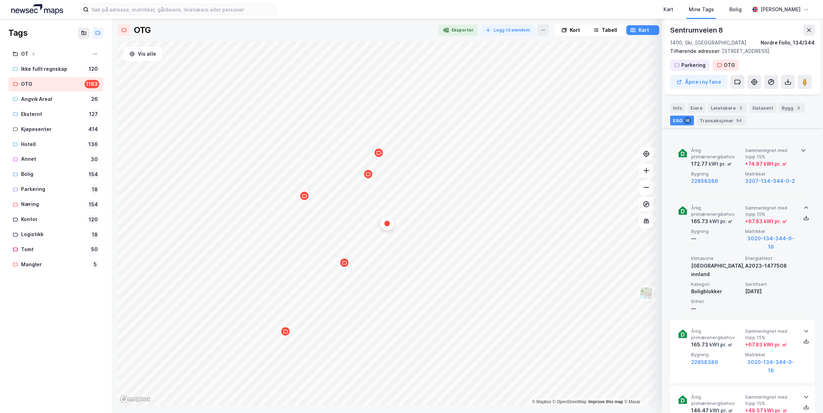
click at [622, 205] on div at bounding box center [806, 208] width 11 height 6
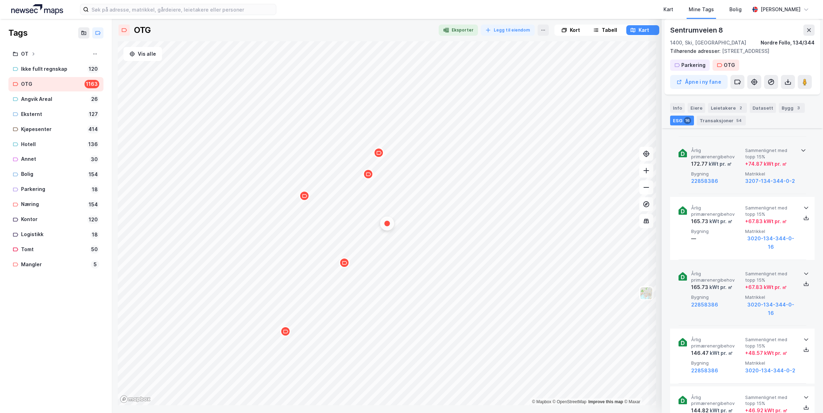
click at [622, 273] on icon at bounding box center [806, 274] width 4 height 2
click at [622, 271] on icon at bounding box center [806, 274] width 6 height 6
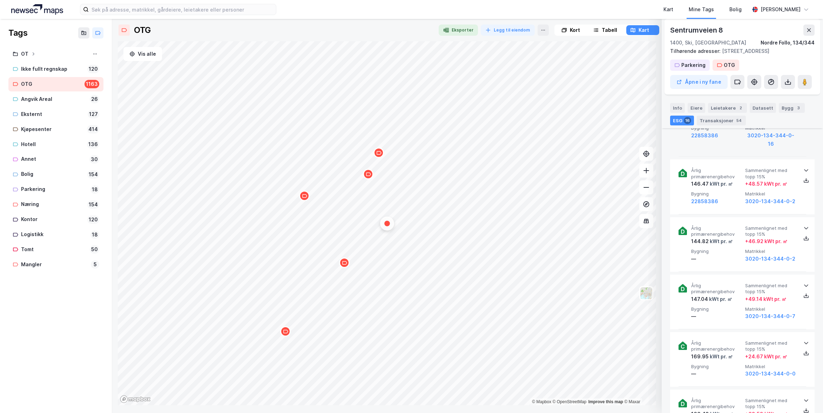
scroll to position [532, 0]
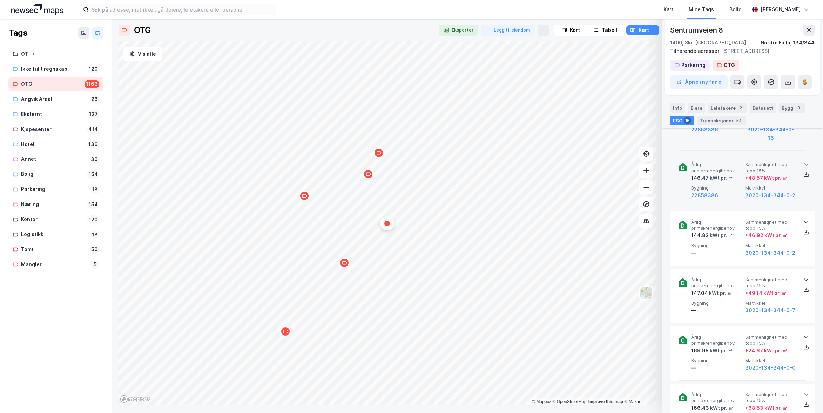
click at [622, 162] on icon at bounding box center [806, 165] width 6 height 6
click at [622, 220] on icon at bounding box center [806, 223] width 6 height 6
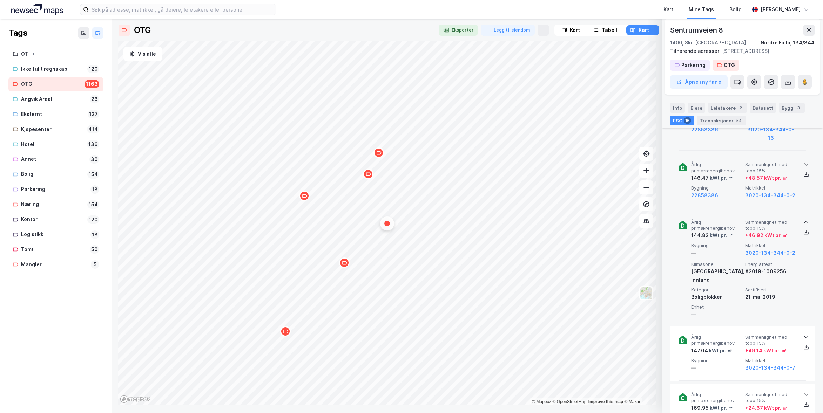
click at [622, 220] on icon at bounding box center [806, 223] width 6 height 6
click at [622, 277] on icon at bounding box center [806, 280] width 6 height 6
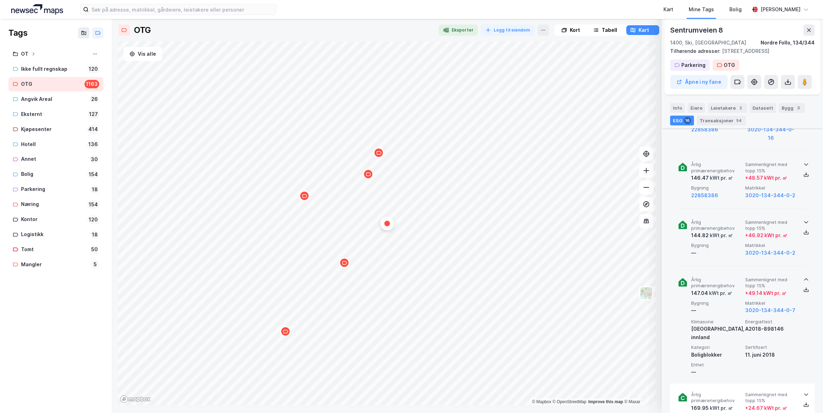
click at [622, 277] on icon at bounding box center [806, 280] width 6 height 6
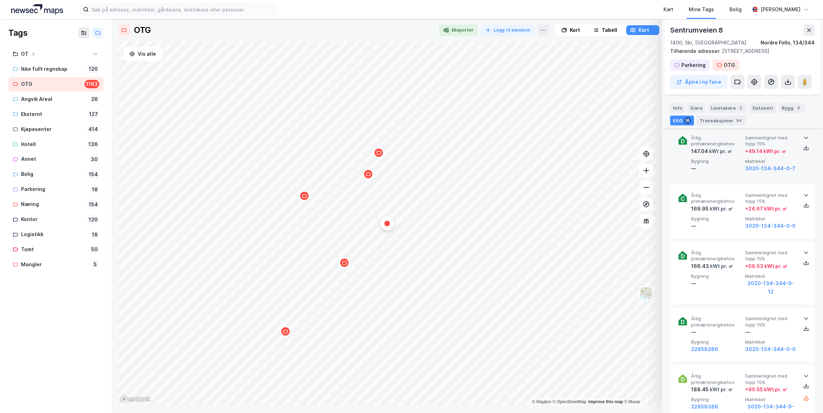
scroll to position [707, 0]
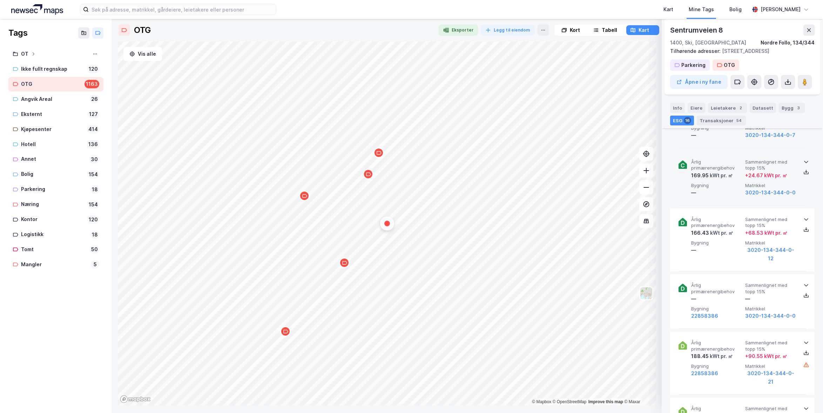
click at [622, 159] on icon at bounding box center [806, 162] width 6 height 6
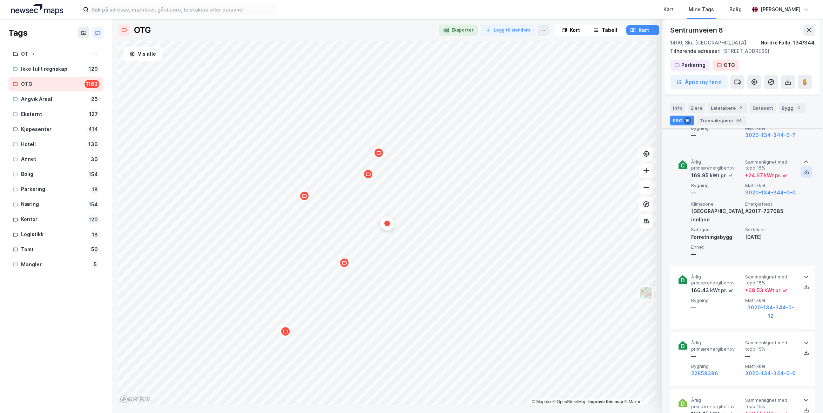
click at [622, 171] on icon at bounding box center [806, 171] width 2 height 1
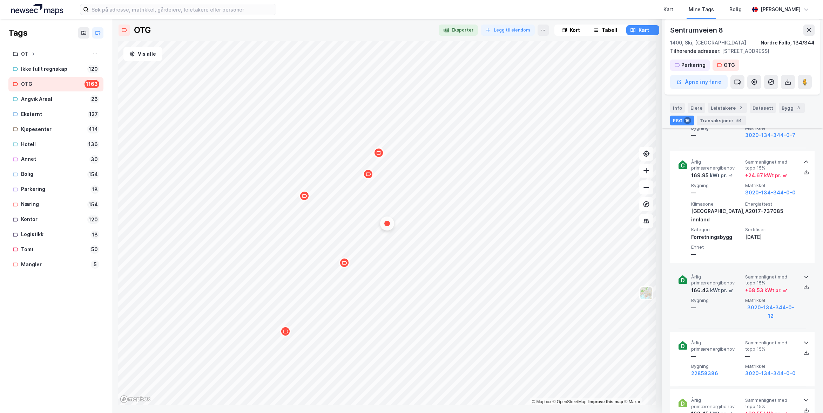
click at [622, 274] on icon at bounding box center [806, 277] width 6 height 6
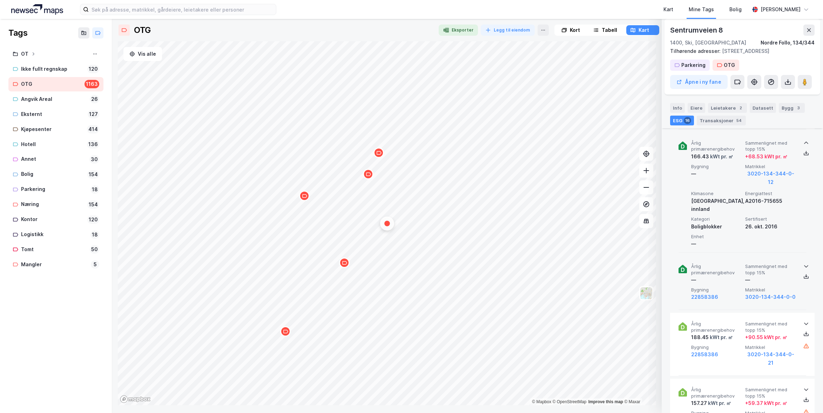
scroll to position [848, 0]
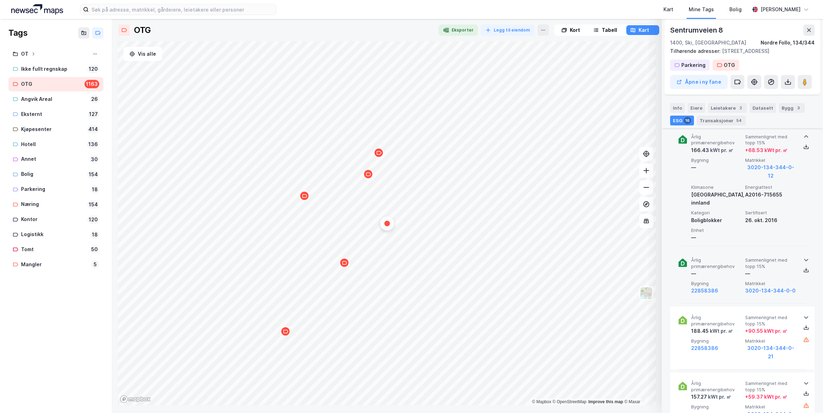
click at [622, 257] on icon at bounding box center [806, 260] width 6 height 6
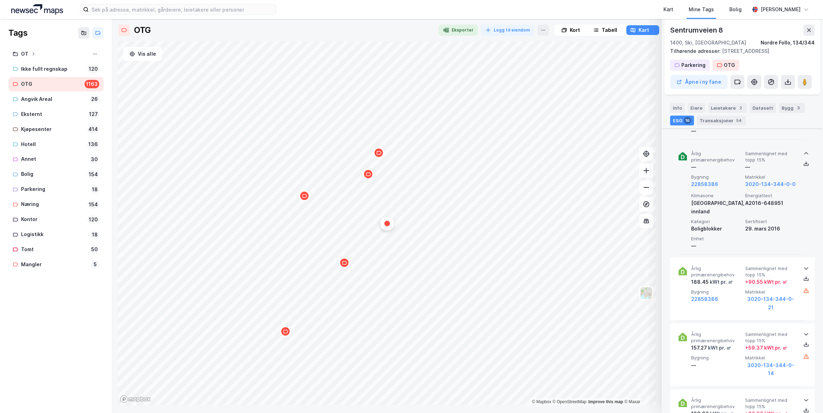
scroll to position [988, 0]
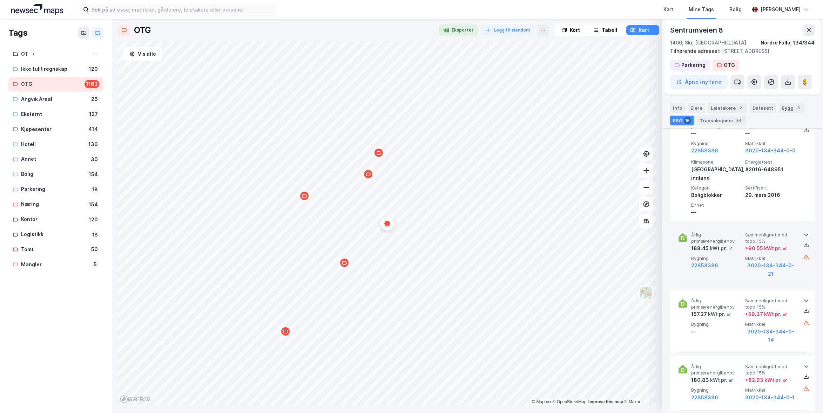
click at [622, 232] on icon at bounding box center [806, 235] width 6 height 6
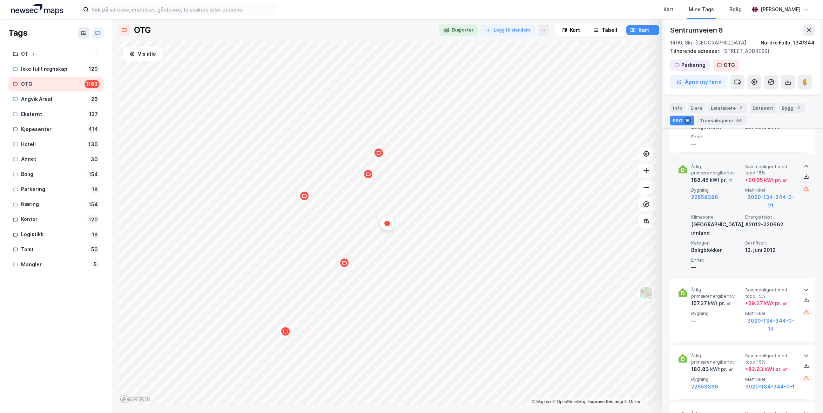
scroll to position [1058, 0]
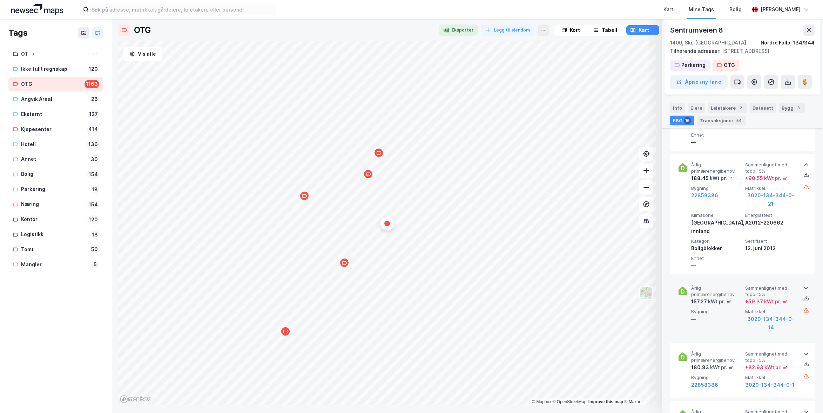
click at [622, 285] on icon at bounding box center [806, 288] width 6 height 6
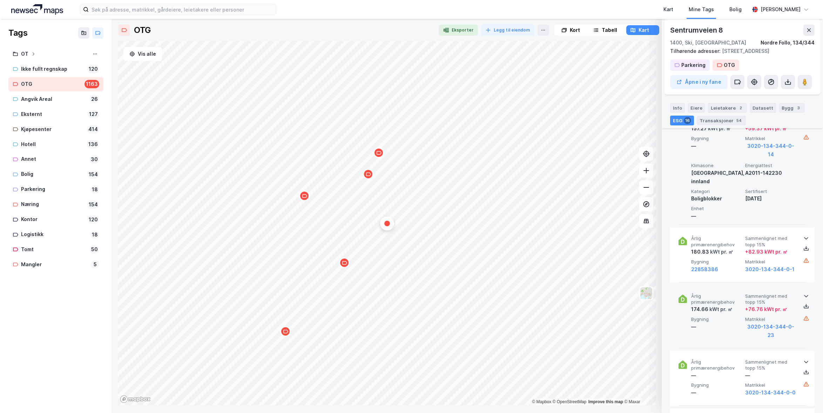
scroll to position [1233, 0]
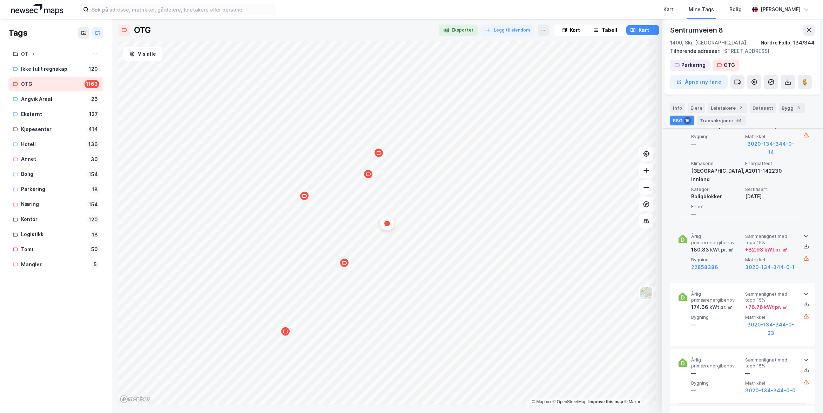
click at [622, 234] on icon at bounding box center [806, 237] width 6 height 6
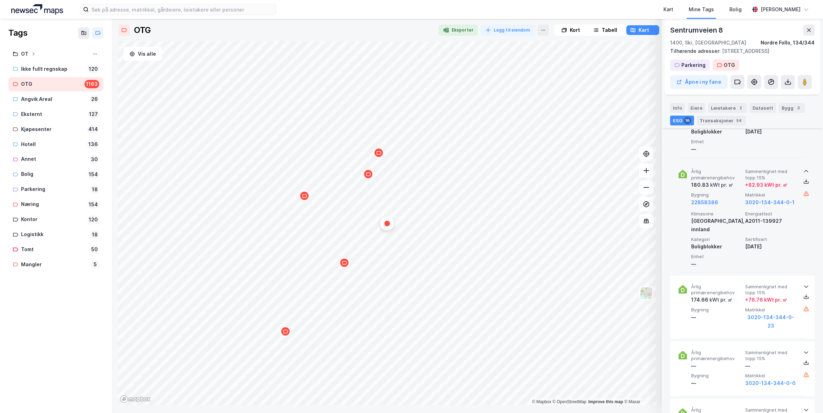
scroll to position [1304, 0]
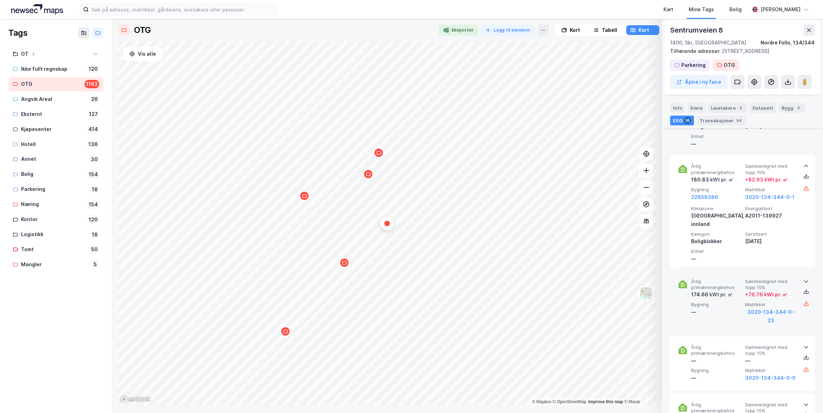
click at [622, 279] on icon at bounding box center [806, 282] width 6 height 6
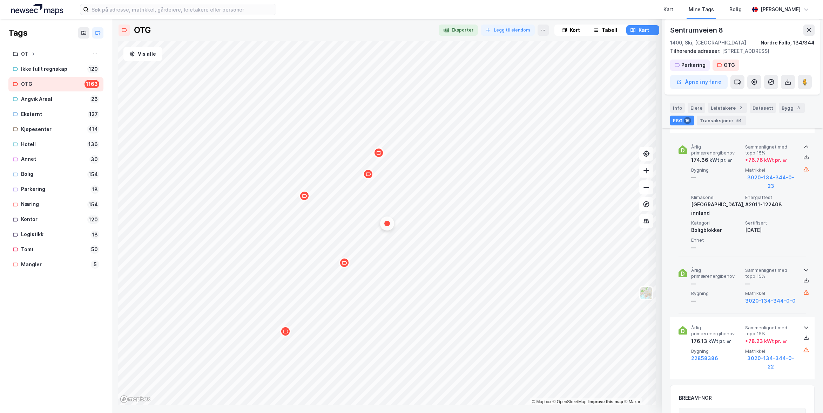
scroll to position [1444, 0]
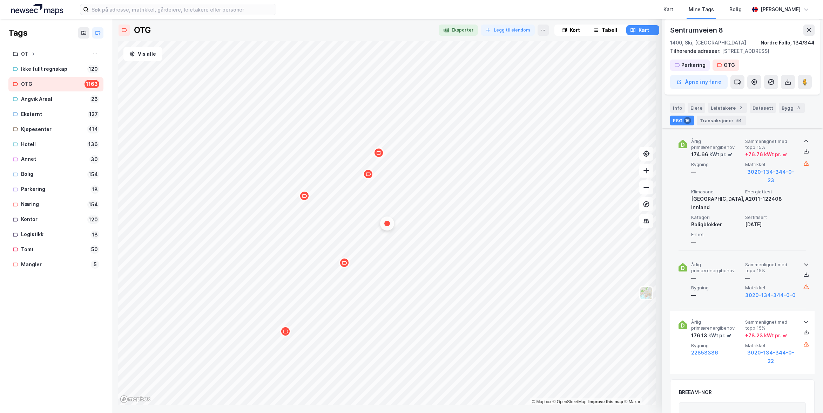
click at [622, 262] on icon at bounding box center [806, 265] width 6 height 6
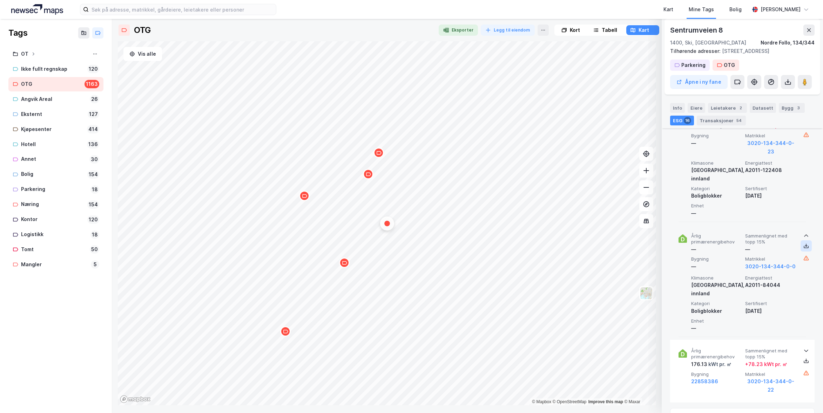
scroll to position [1514, 0]
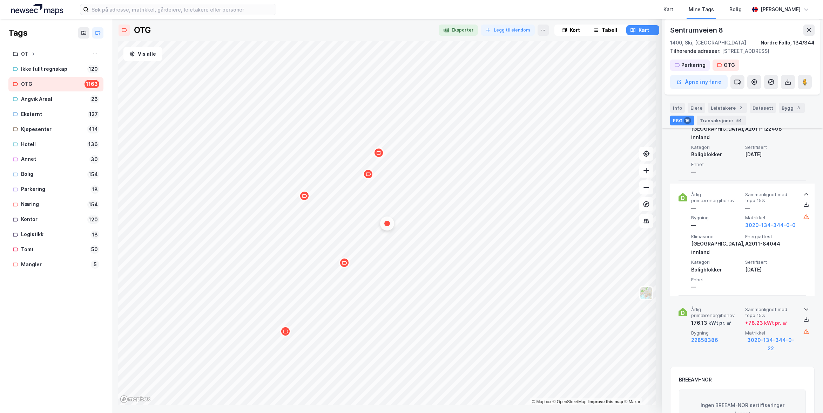
click at [622, 307] on icon at bounding box center [806, 310] width 6 height 6
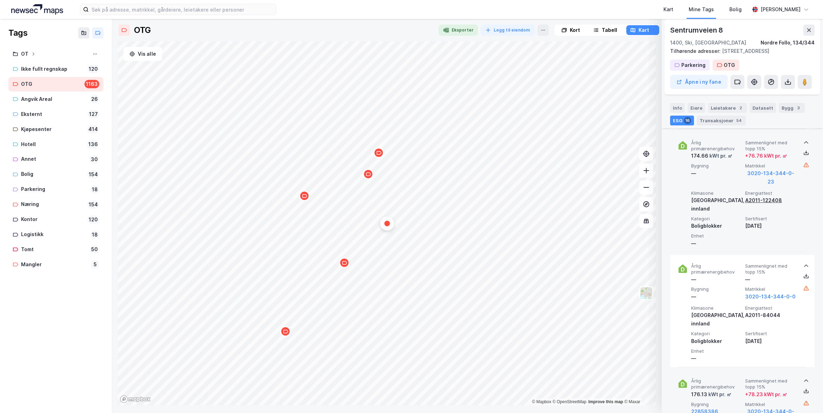
scroll to position [1374, 0]
